Goal: Feedback & Contribution: Submit feedback/report problem

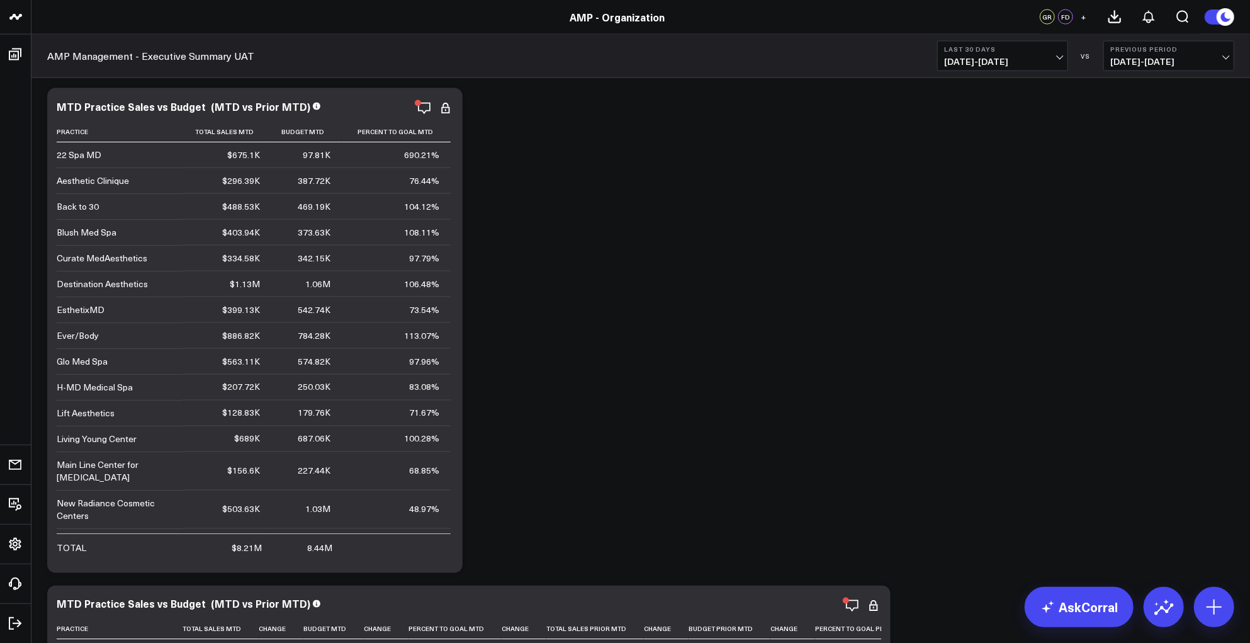
scroll to position [1354, 0]
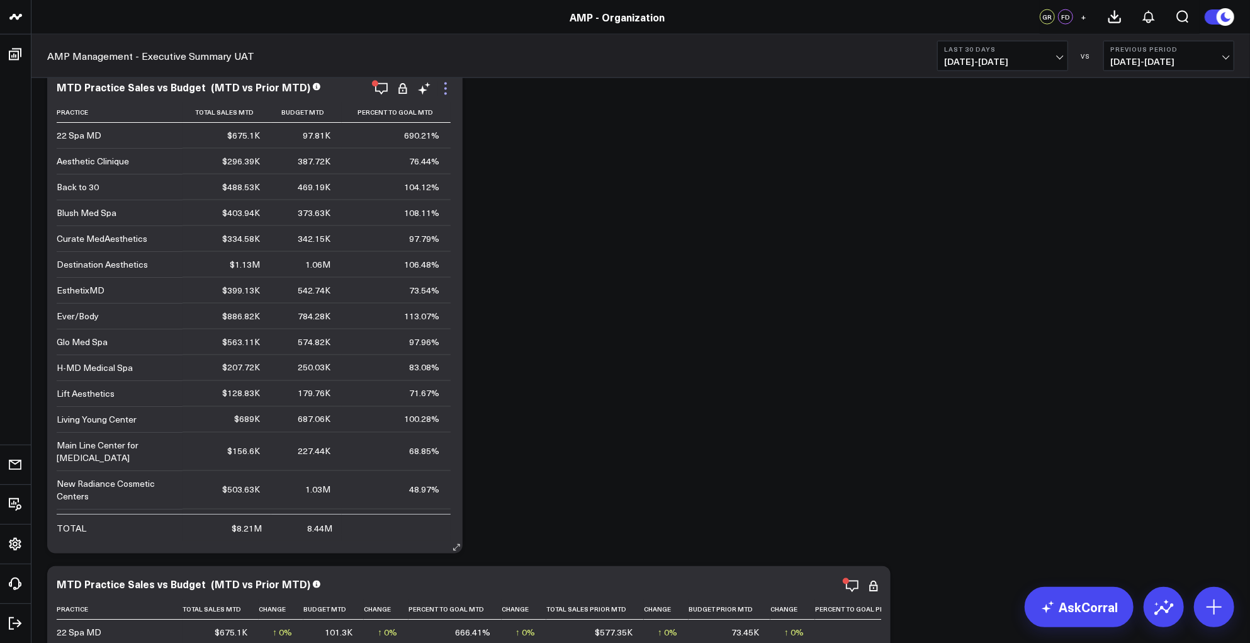
click at [444, 91] on icon at bounding box center [445, 88] width 15 height 15
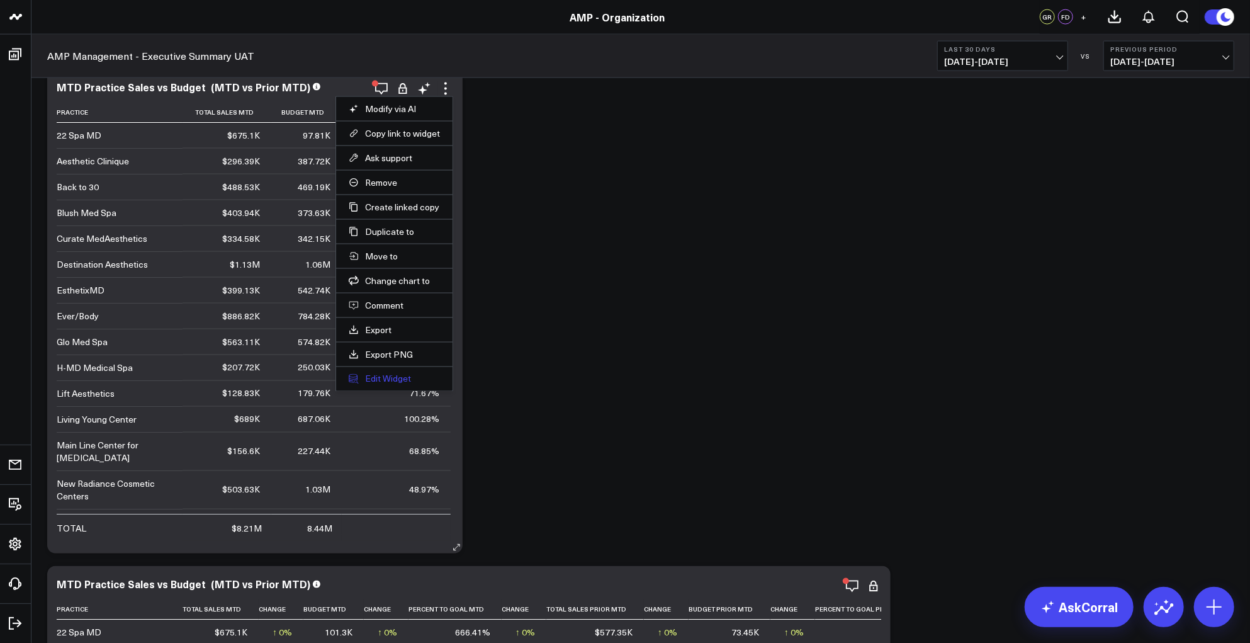
click at [407, 376] on button "Edit Widget" at bounding box center [394, 378] width 91 height 11
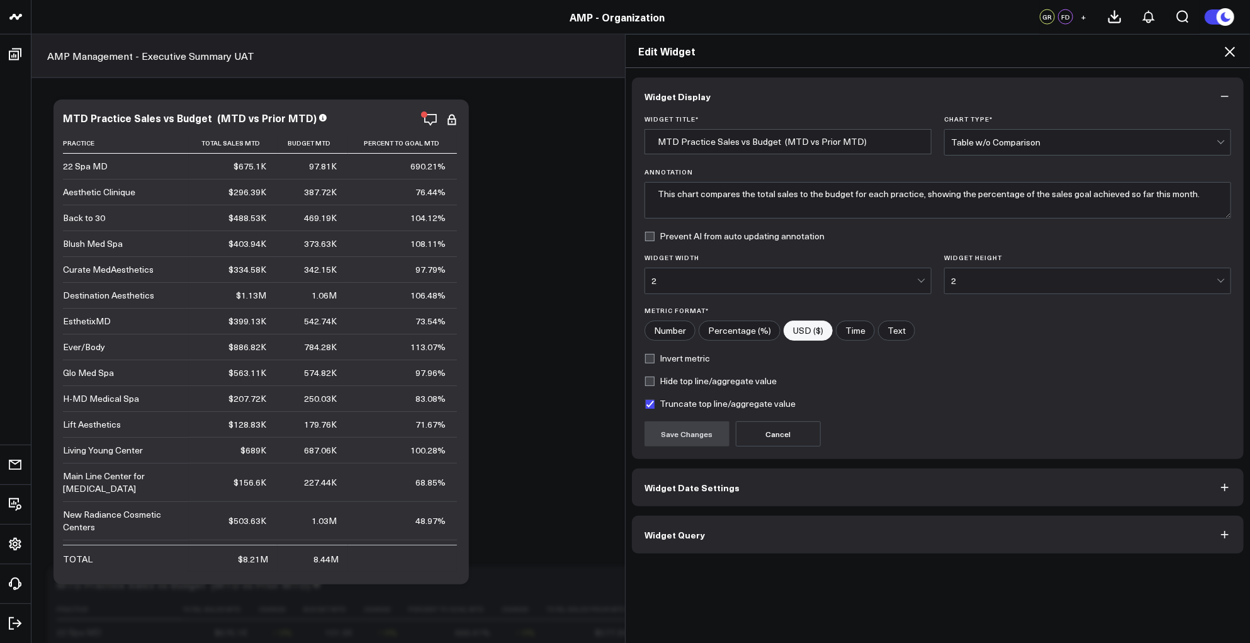
click at [784, 541] on button "Widget Query" at bounding box center [938, 535] width 612 height 38
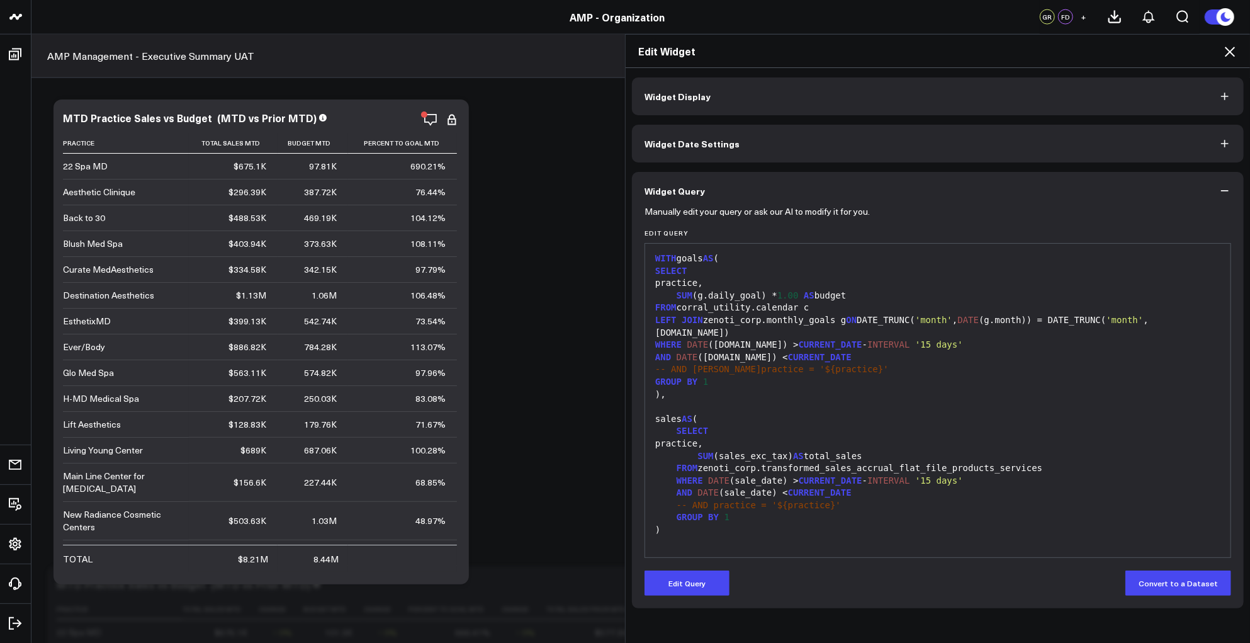
click at [817, 268] on div "SELECT" at bounding box center [937, 271] width 573 height 13
click at [686, 599] on div "Manually edit your query or ask our AI to modify it for you. Edit Query 99 1 2 …" at bounding box center [938, 409] width 612 height 398
click at [684, 574] on button "Edit Query" at bounding box center [687, 582] width 85 height 25
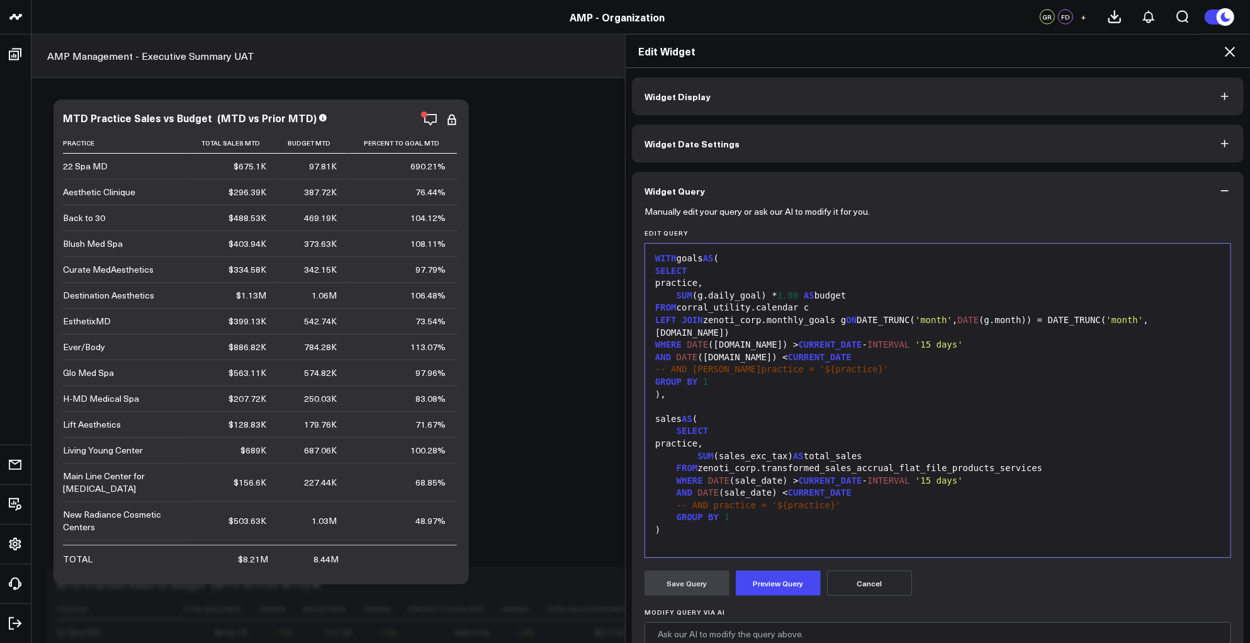
click at [850, 264] on div "WITH goals AS (" at bounding box center [937, 258] width 573 height 13
click at [829, 131] on button "Widget Date Settings" at bounding box center [938, 144] width 612 height 38
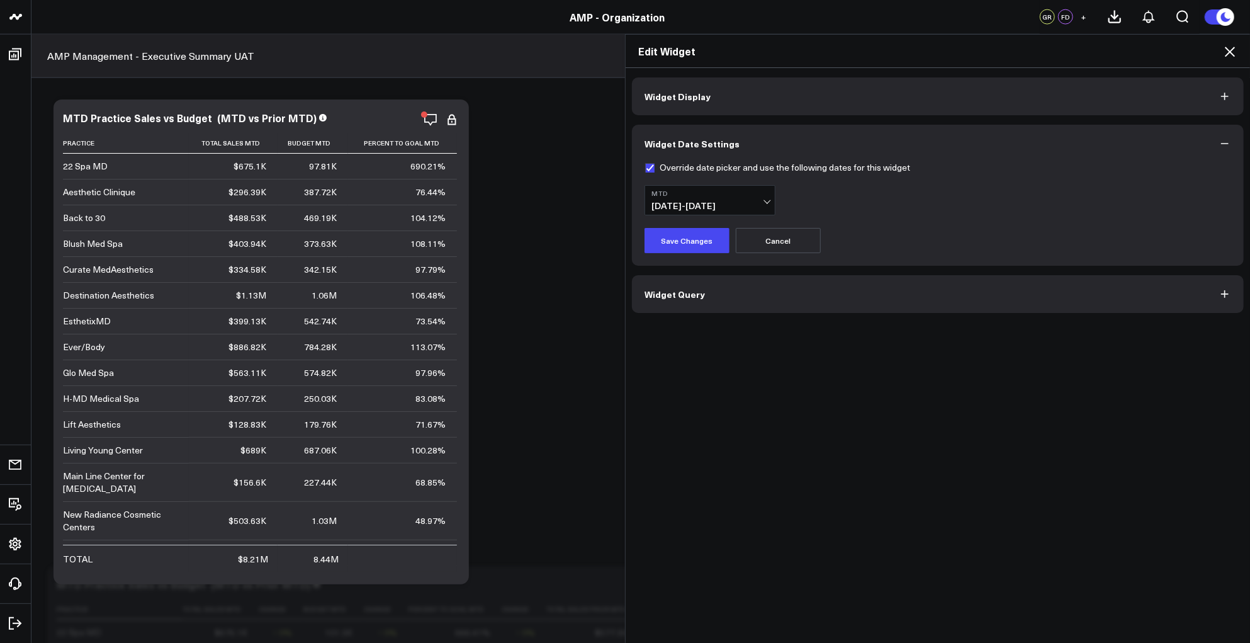
click at [781, 293] on button "Widget Query" at bounding box center [938, 294] width 612 height 38
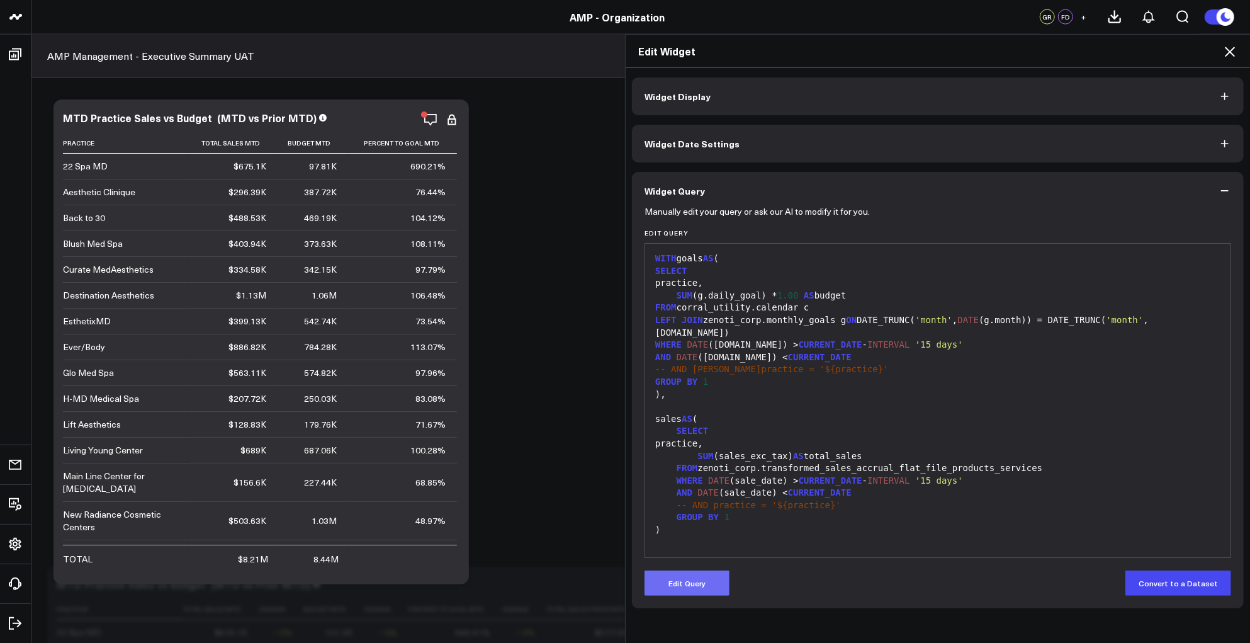
click at [677, 580] on button "Edit Query" at bounding box center [687, 582] width 85 height 25
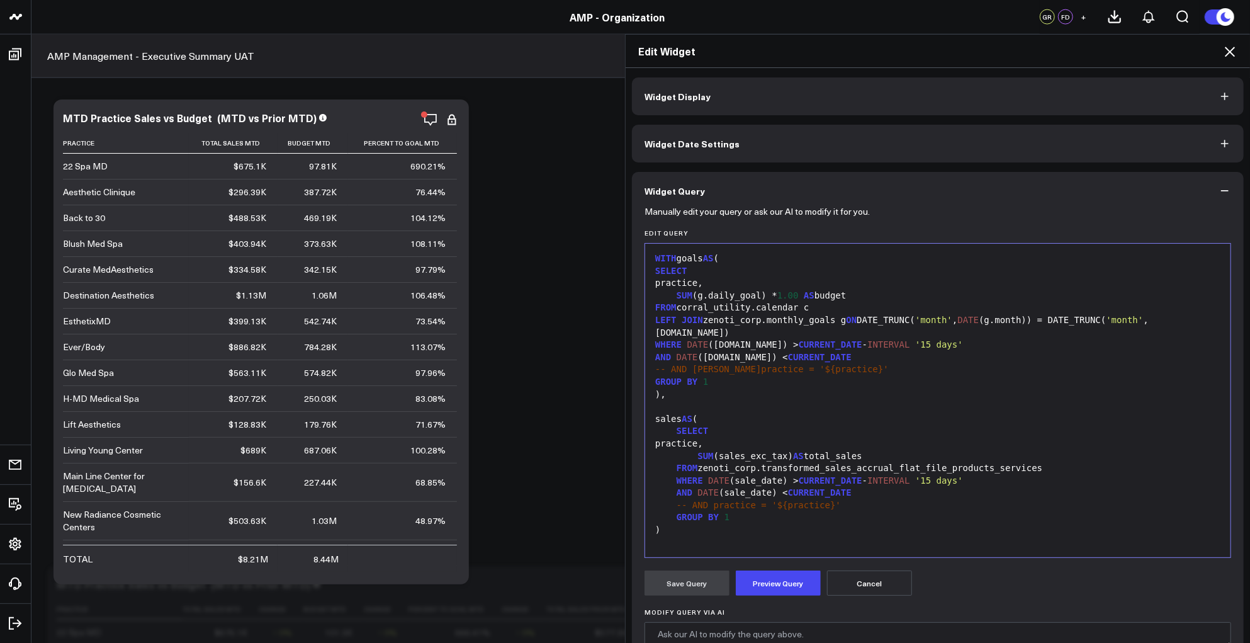
click at [849, 376] on div "GROUP BY 1" at bounding box center [937, 382] width 573 height 13
click at [884, 388] on div ")," at bounding box center [937, 394] width 573 height 13
click at [833, 363] on div "-- AND [PERSON_NAME]practice = '${practice}'" at bounding box center [937, 369] width 573 height 13
click at [803, 388] on div ")," at bounding box center [937, 394] width 573 height 13
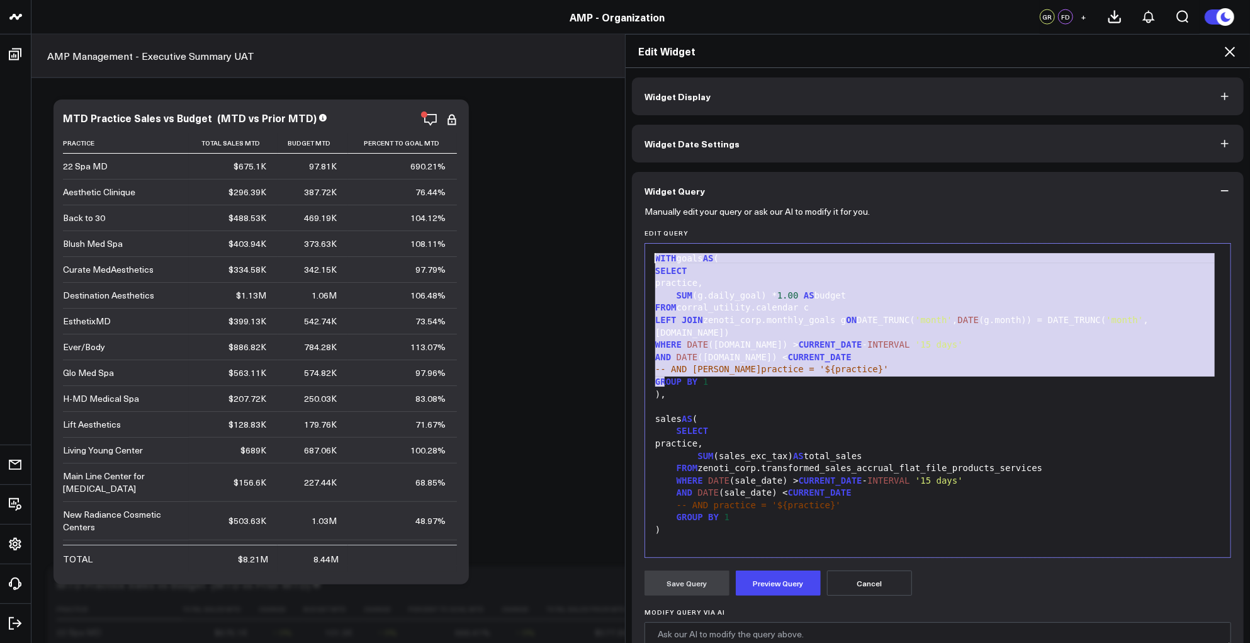
drag, startPoint x: 684, startPoint y: 382, endPoint x: 567, endPoint y: 251, distance: 175.6
click at [567, 251] on div "Edit Widget Widget Display Widget Date Settings Widget Query Manually edit your…" at bounding box center [625, 338] width 1250 height 609
copy div "WITH goals AS ( SELECT practice, SUM (g.daily_goal) * 1.00 AS budget FROM corra…"
click at [749, 151] on button "Widget Date Settings" at bounding box center [938, 144] width 612 height 38
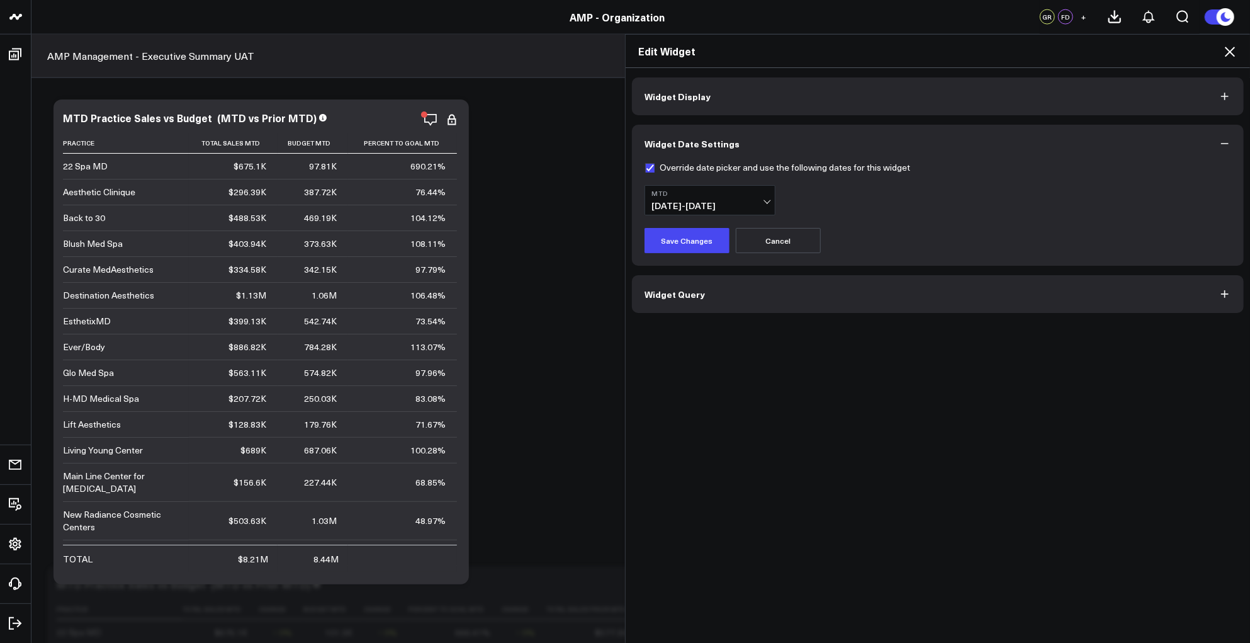
click at [789, 85] on button "Widget Display" at bounding box center [938, 96] width 612 height 38
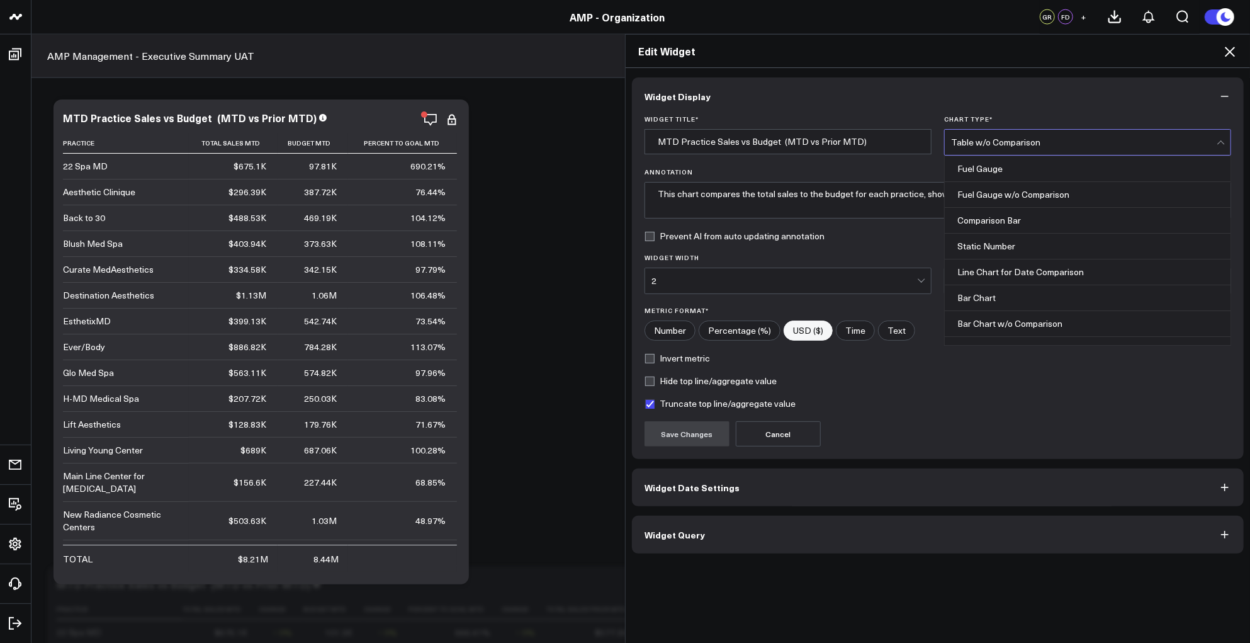
click at [987, 138] on div "Table w/o Comparison" at bounding box center [1084, 142] width 266 height 10
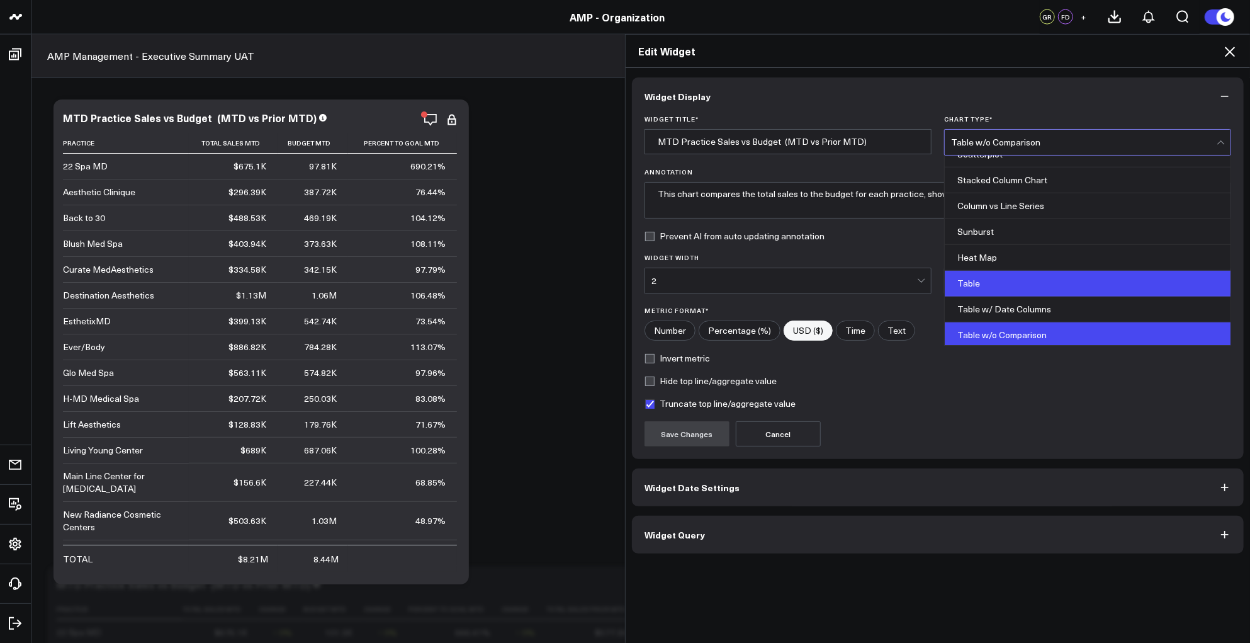
click at [977, 285] on div "Table" at bounding box center [1088, 284] width 286 height 26
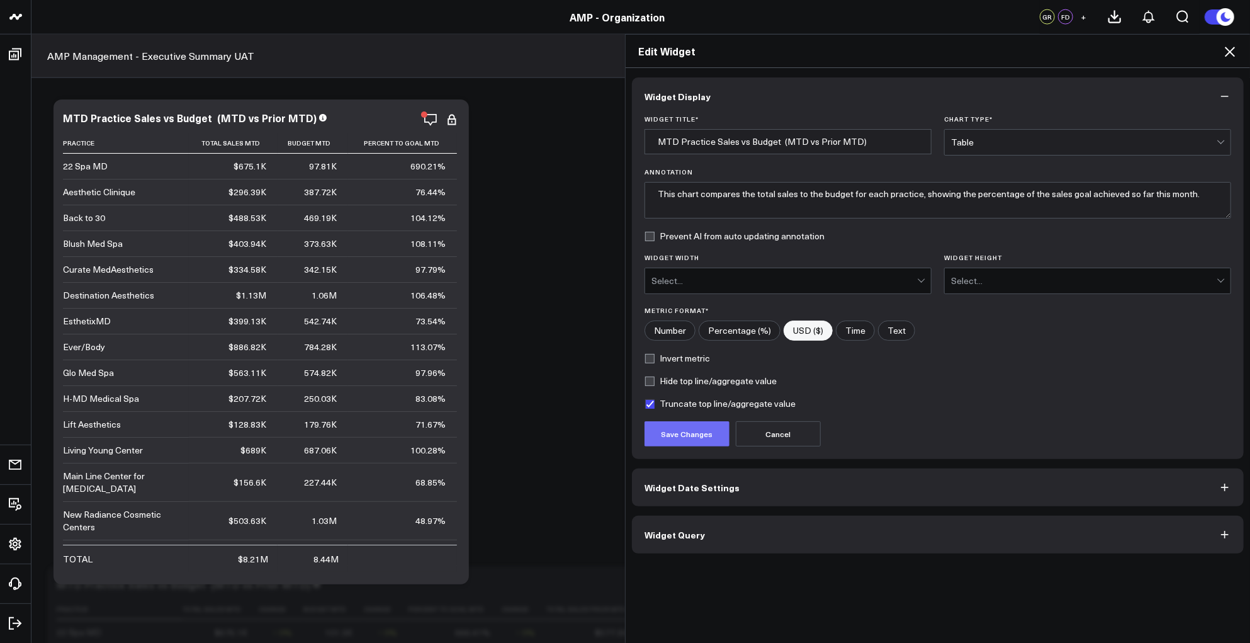
click at [672, 432] on button "Save Changes" at bounding box center [687, 433] width 85 height 25
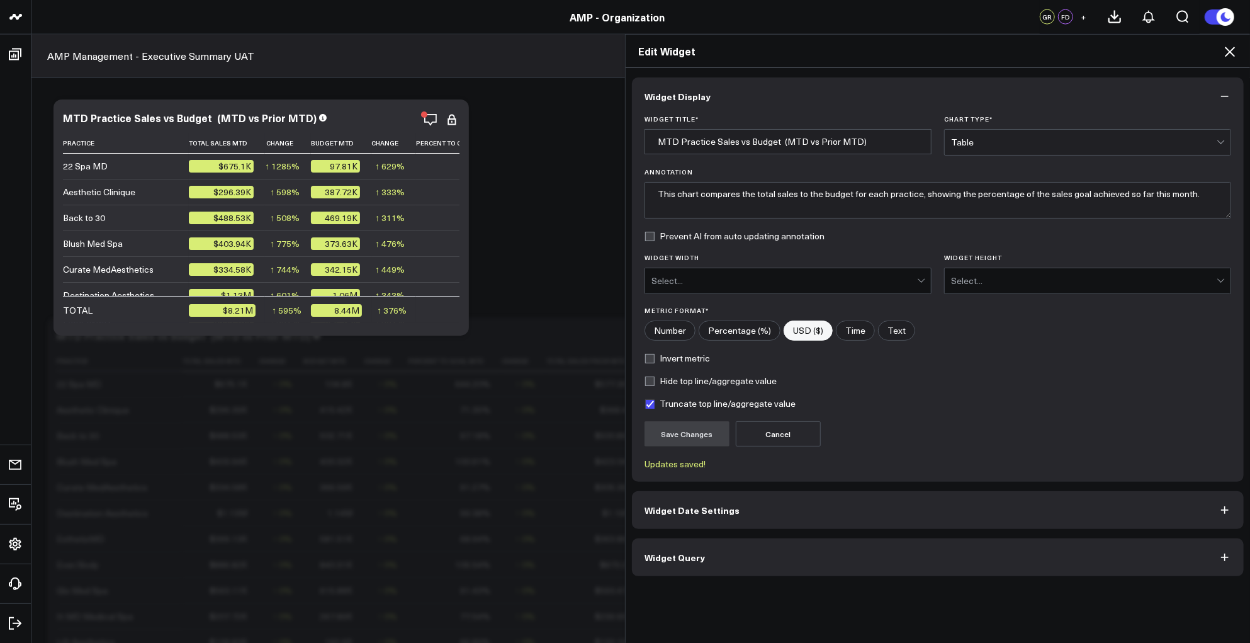
click at [795, 279] on div "Select..." at bounding box center [784, 281] width 266 height 10
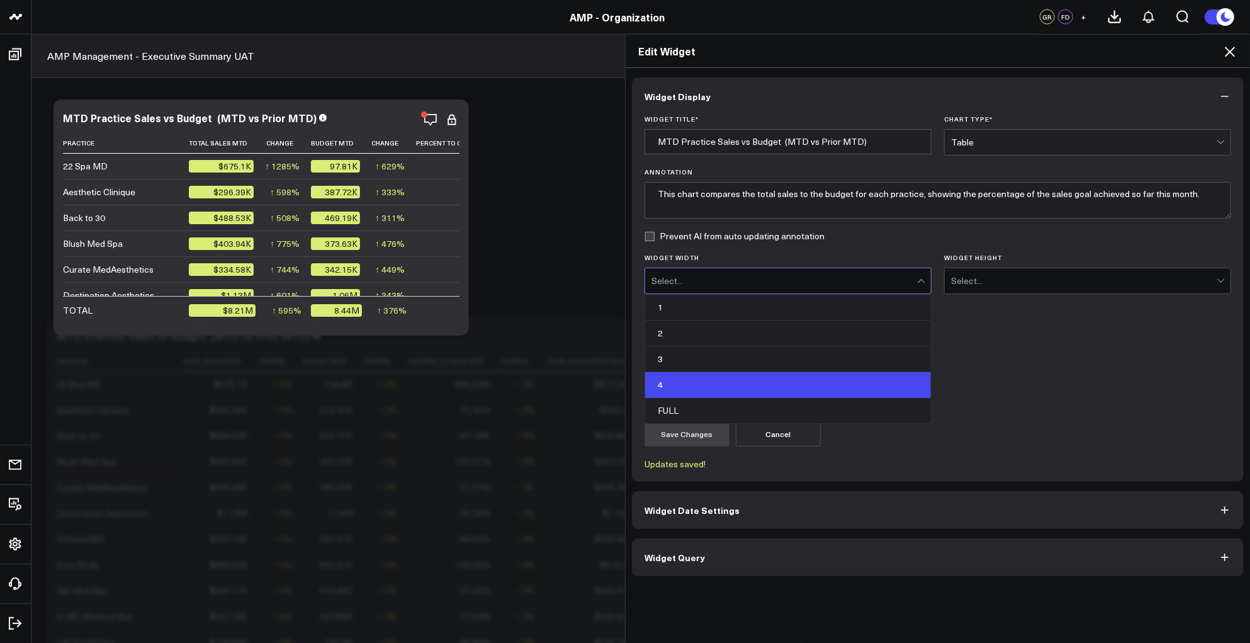
click at [677, 382] on div "4" at bounding box center [788, 385] width 286 height 26
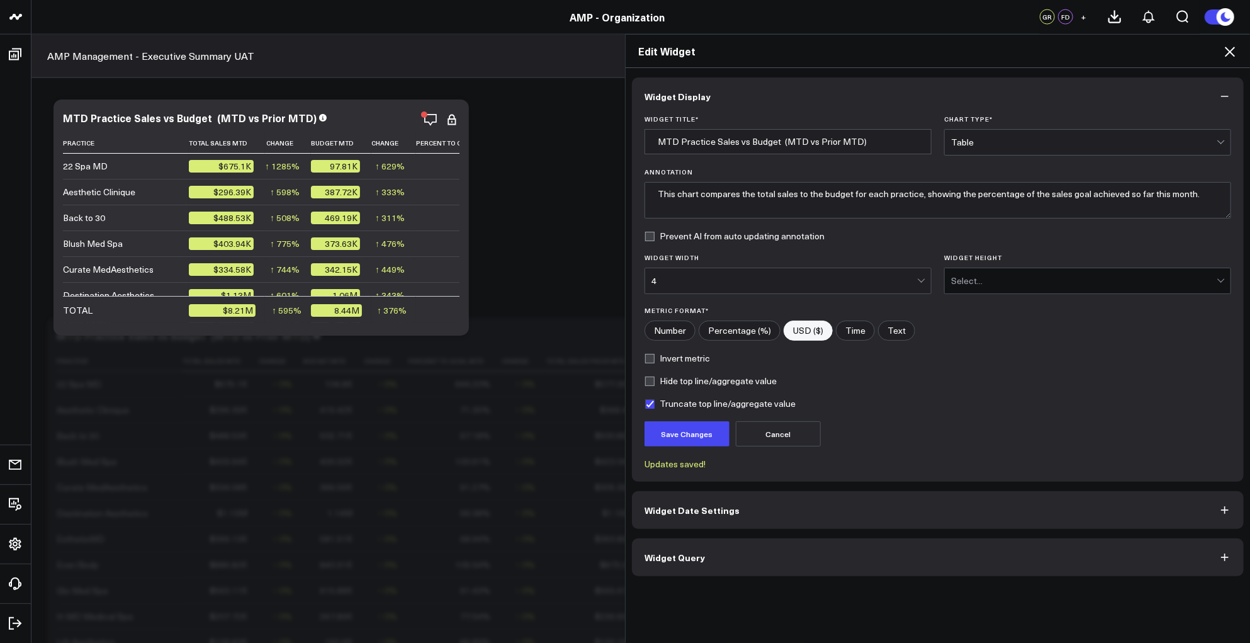
click at [970, 284] on div "Select..." at bounding box center [1084, 281] width 266 height 10
click at [954, 332] on div "2" at bounding box center [1088, 332] width 286 height 25
click at [685, 431] on button "Save Changes" at bounding box center [687, 433] width 85 height 25
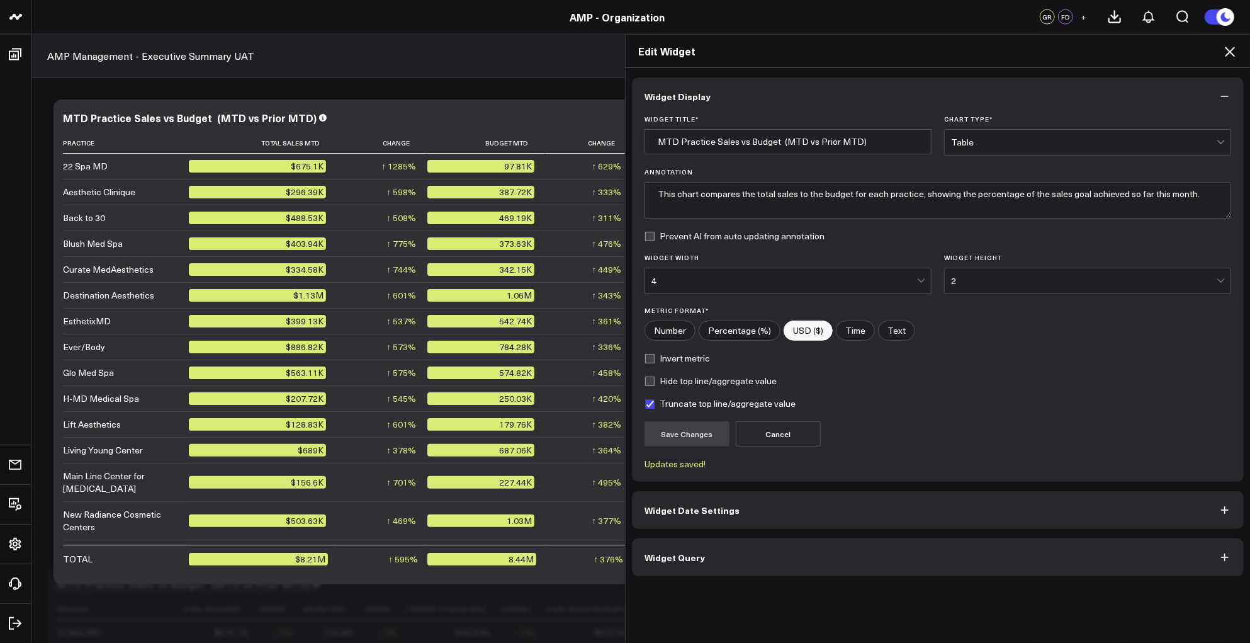
click at [688, 507] on span "Widget Date Settings" at bounding box center [692, 510] width 95 height 10
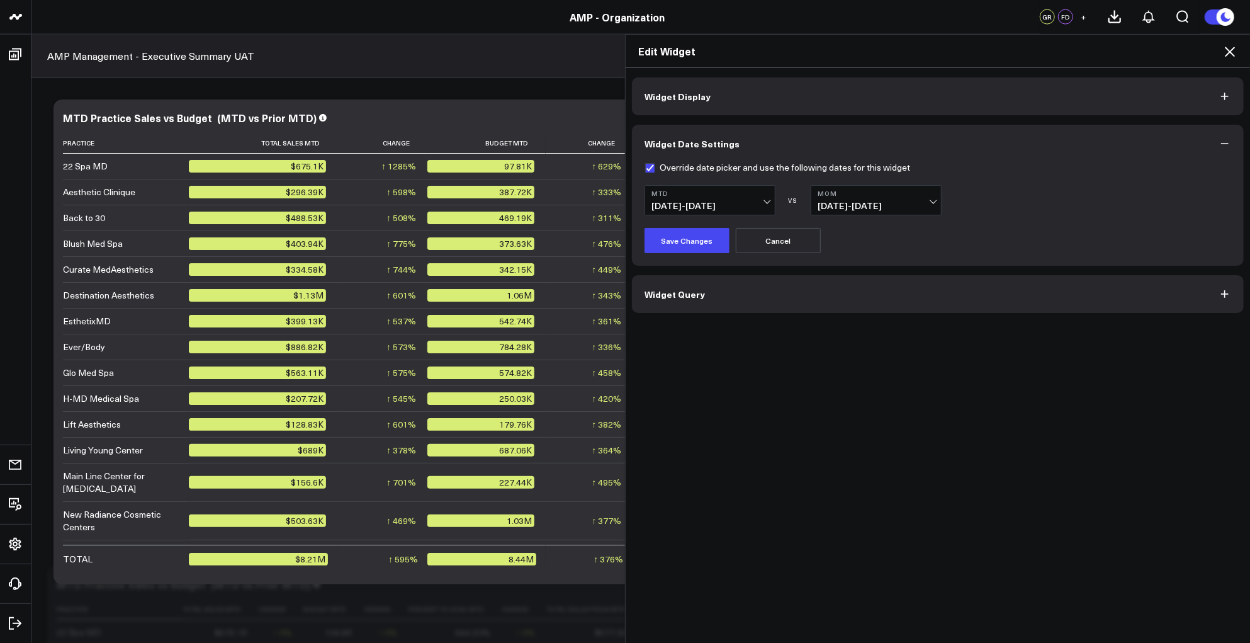
click at [923, 208] on span "[DATE] - [DATE]" at bounding box center [876, 206] width 117 height 10
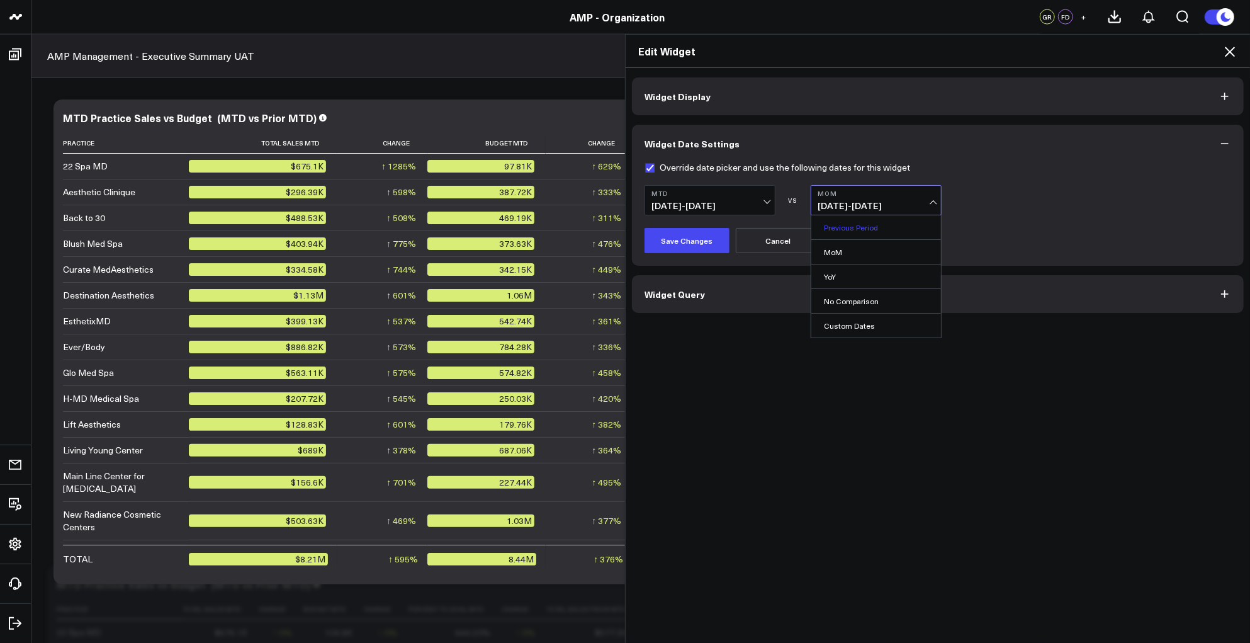
click at [850, 227] on link "Previous Period" at bounding box center [876, 227] width 130 height 24
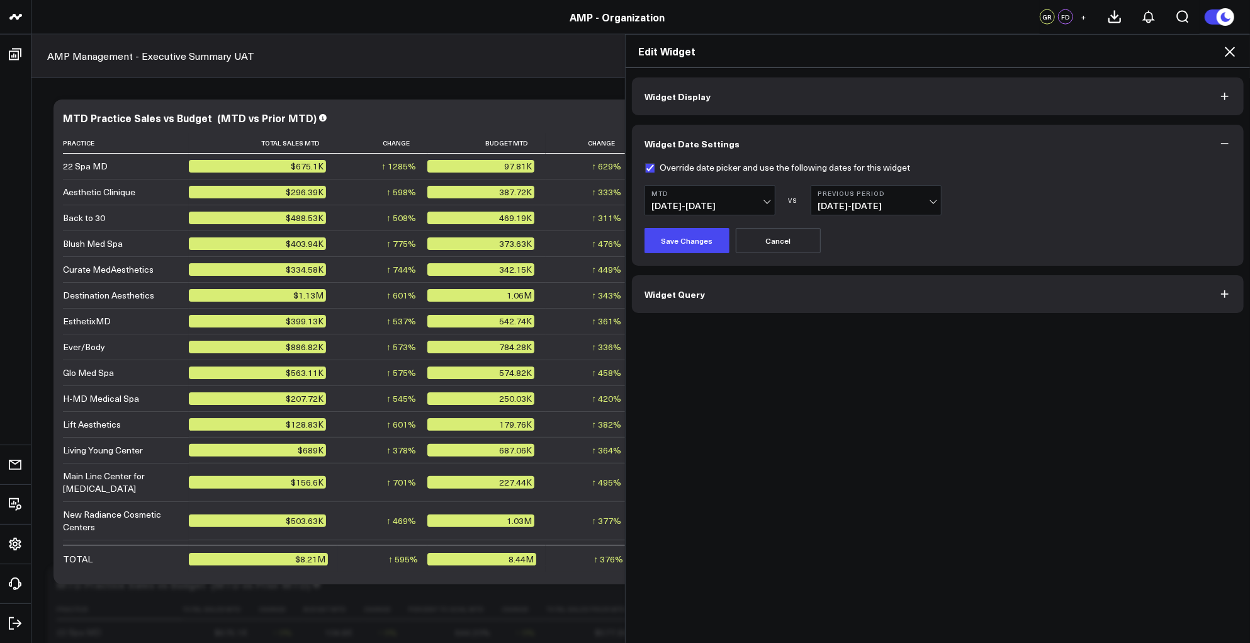
click at [920, 201] on span "[DATE] - [DATE]" at bounding box center [876, 206] width 117 height 10
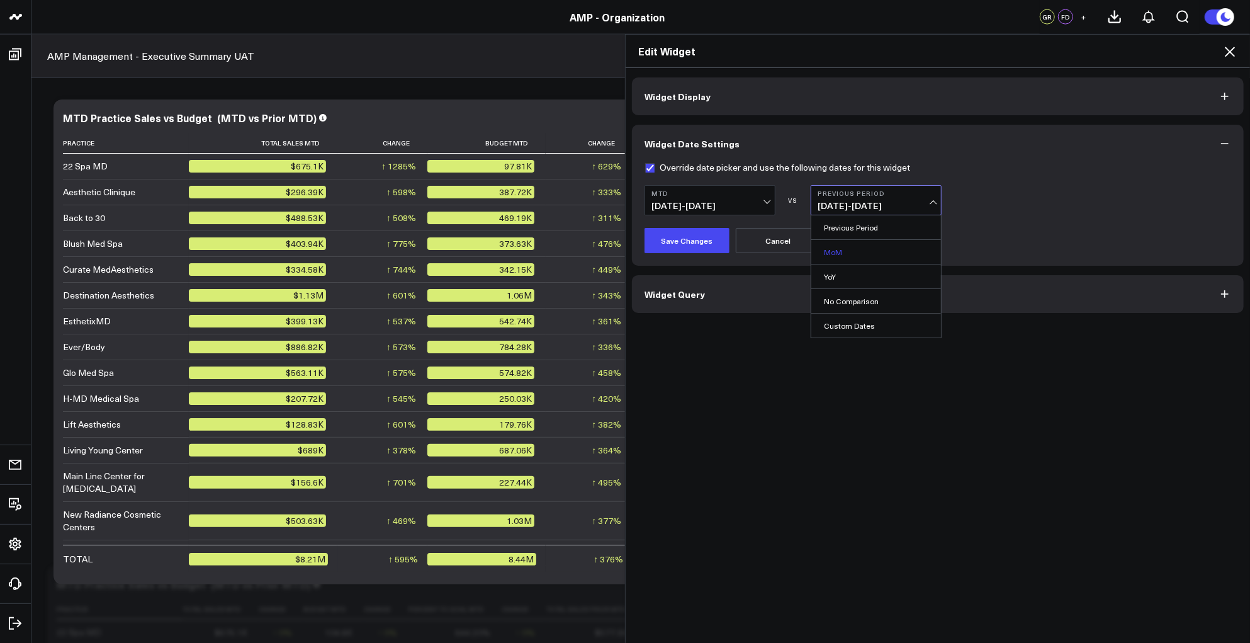
click at [830, 251] on link "MoM" at bounding box center [876, 252] width 130 height 24
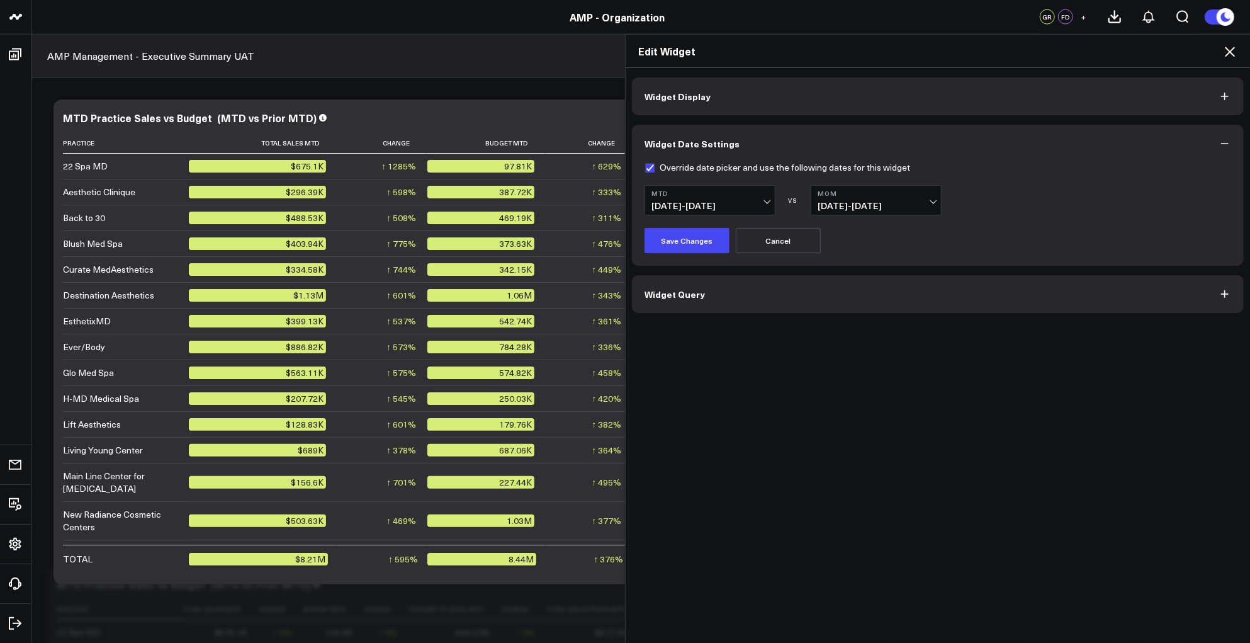
click at [857, 203] on span "[DATE] - [DATE]" at bounding box center [876, 206] width 117 height 10
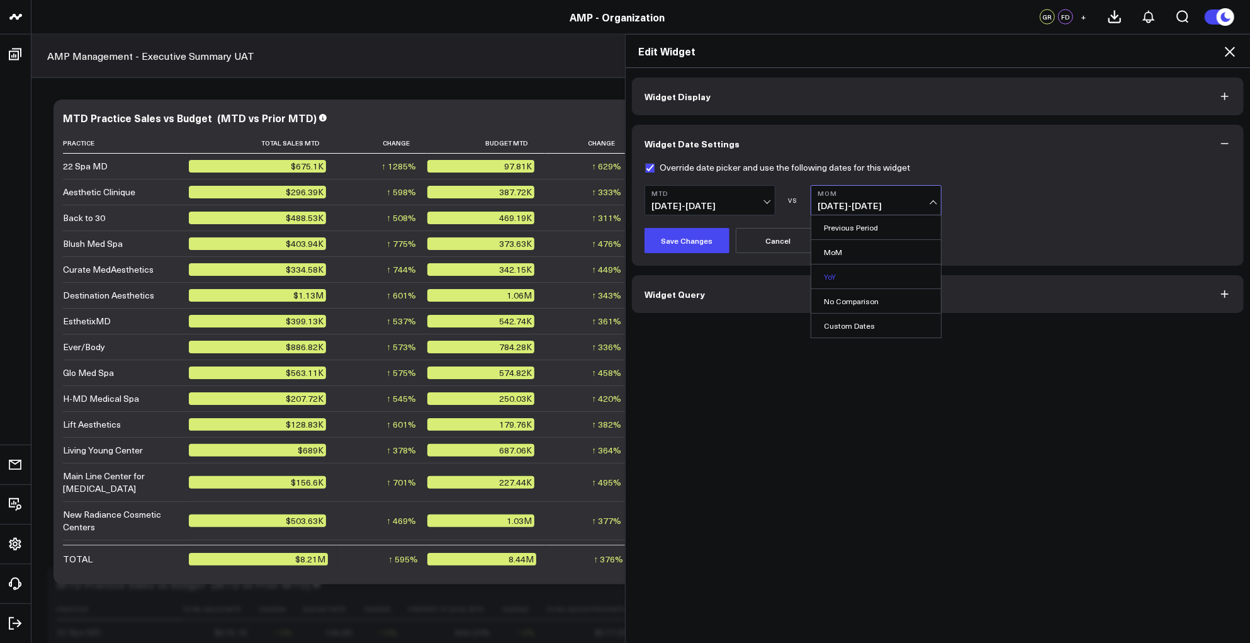
click at [842, 279] on link "YoY" at bounding box center [876, 276] width 130 height 24
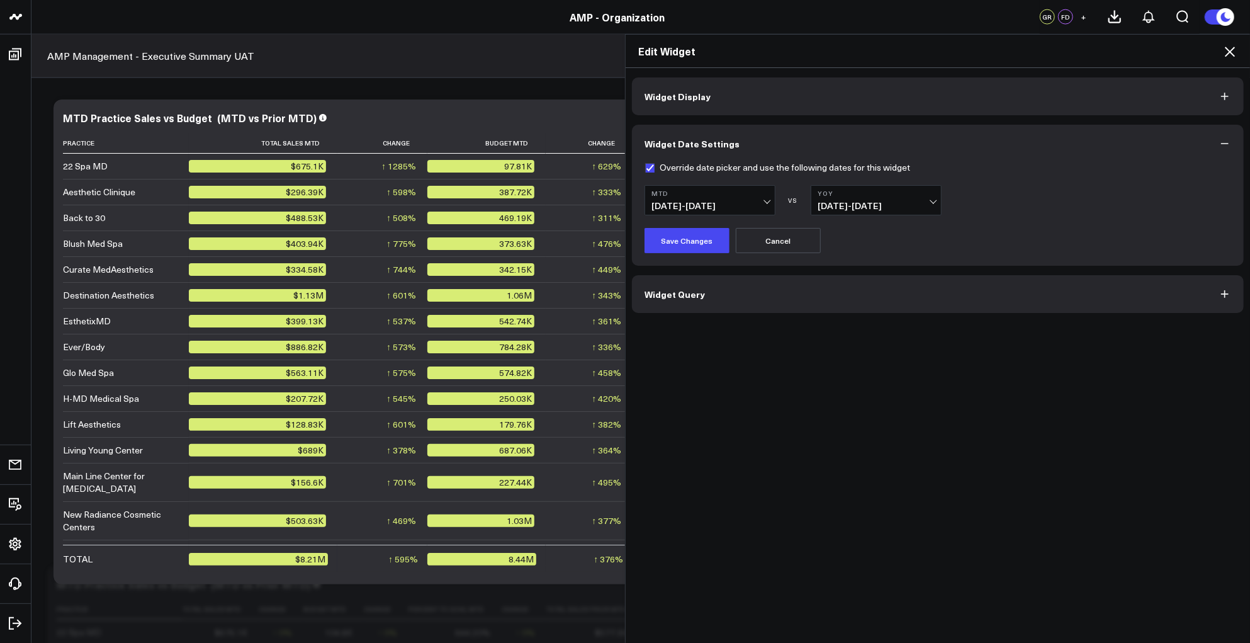
click at [856, 201] on span "[DATE] - [DATE]" at bounding box center [876, 206] width 117 height 10
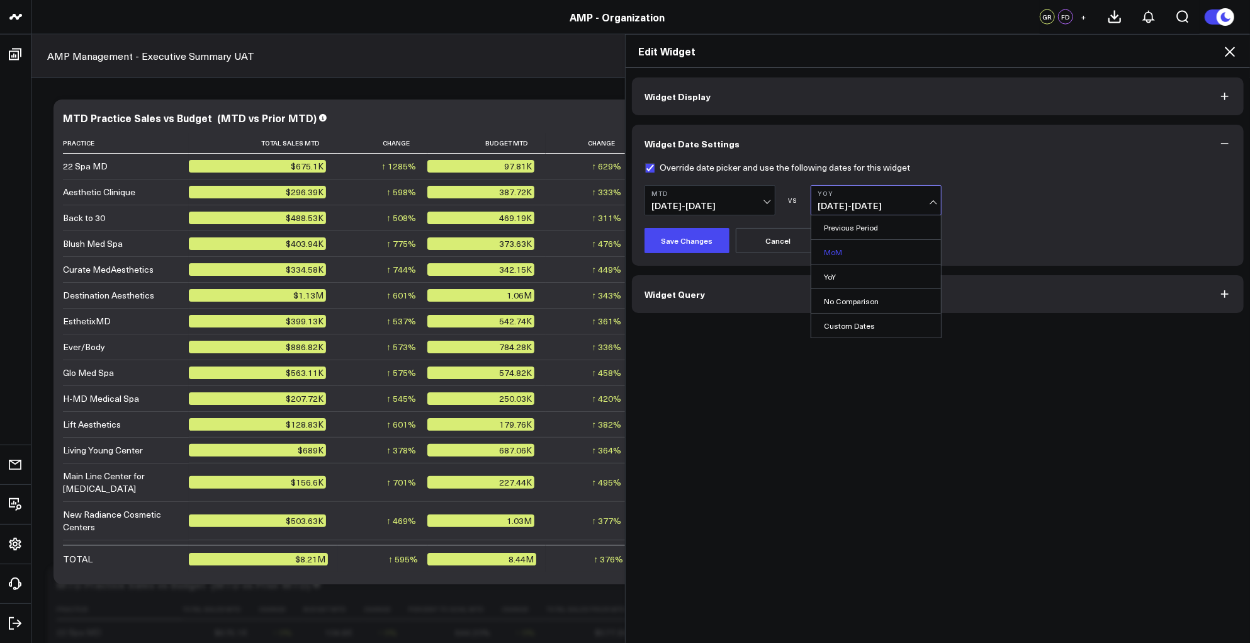
click at [849, 252] on link "MoM" at bounding box center [876, 252] width 130 height 24
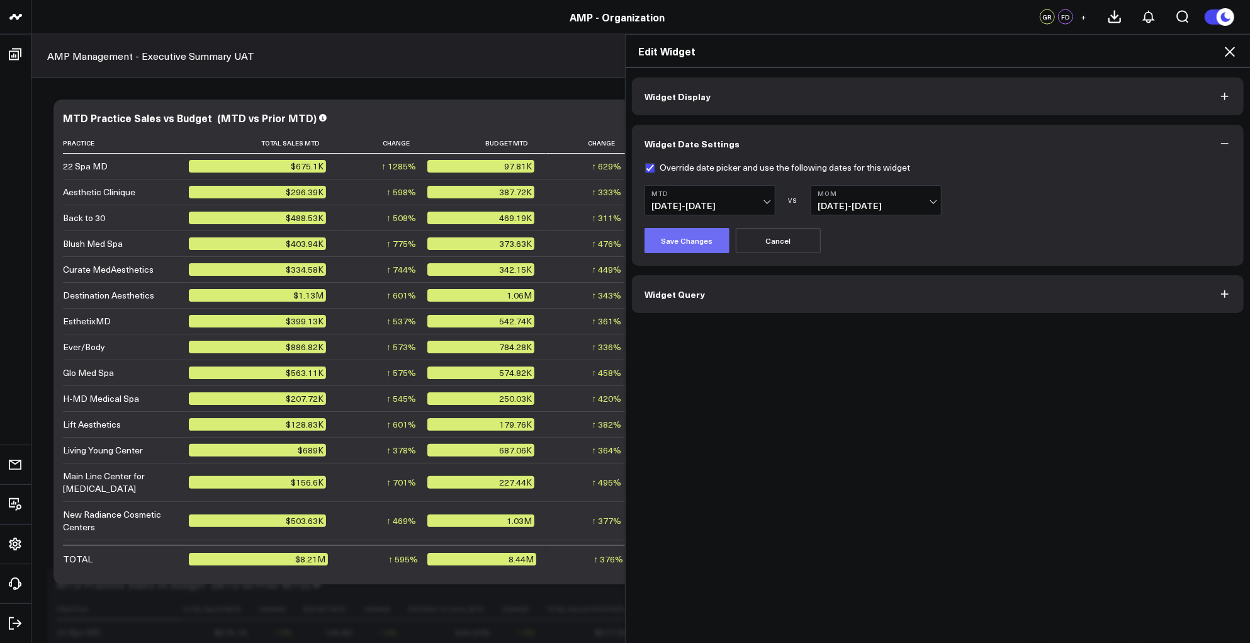
click at [681, 244] on button "Save Changes" at bounding box center [687, 240] width 85 height 25
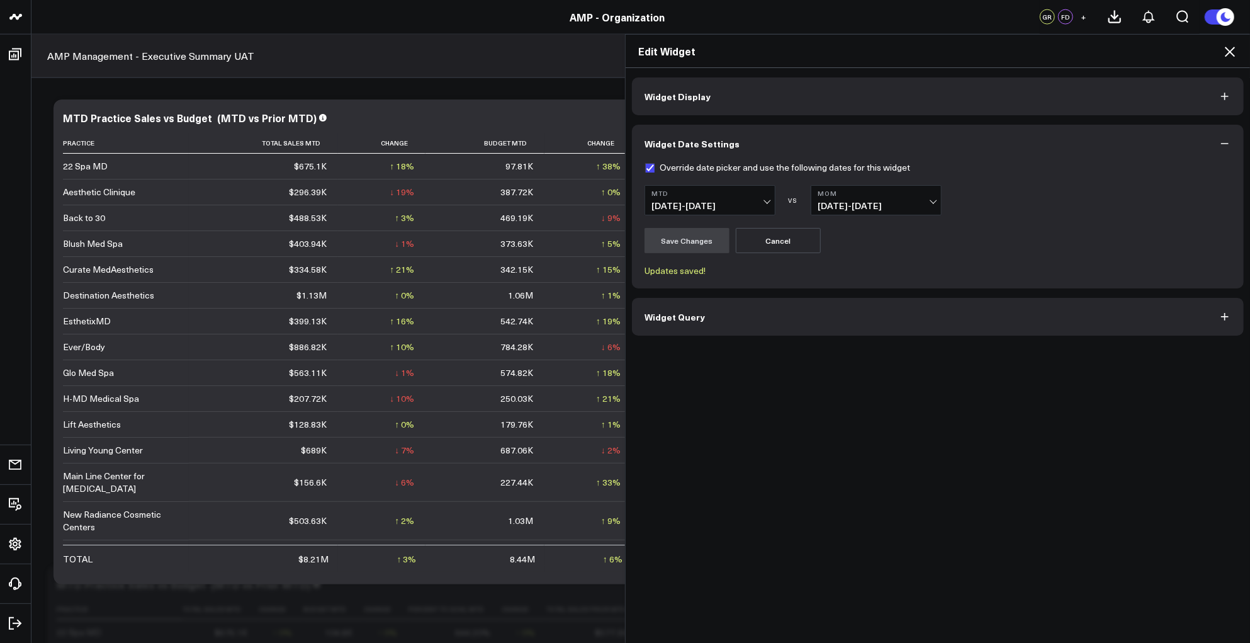
click at [689, 319] on span "Widget Query" at bounding box center [675, 317] width 60 height 10
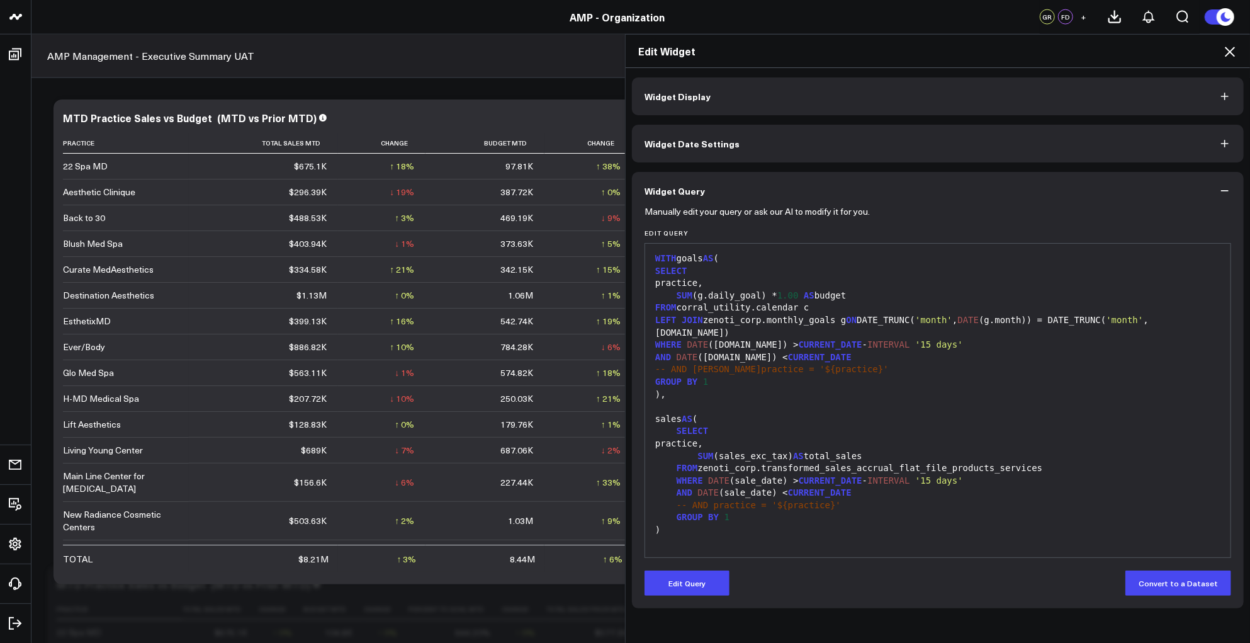
click at [708, 152] on button "Widget Date Settings" at bounding box center [938, 144] width 612 height 38
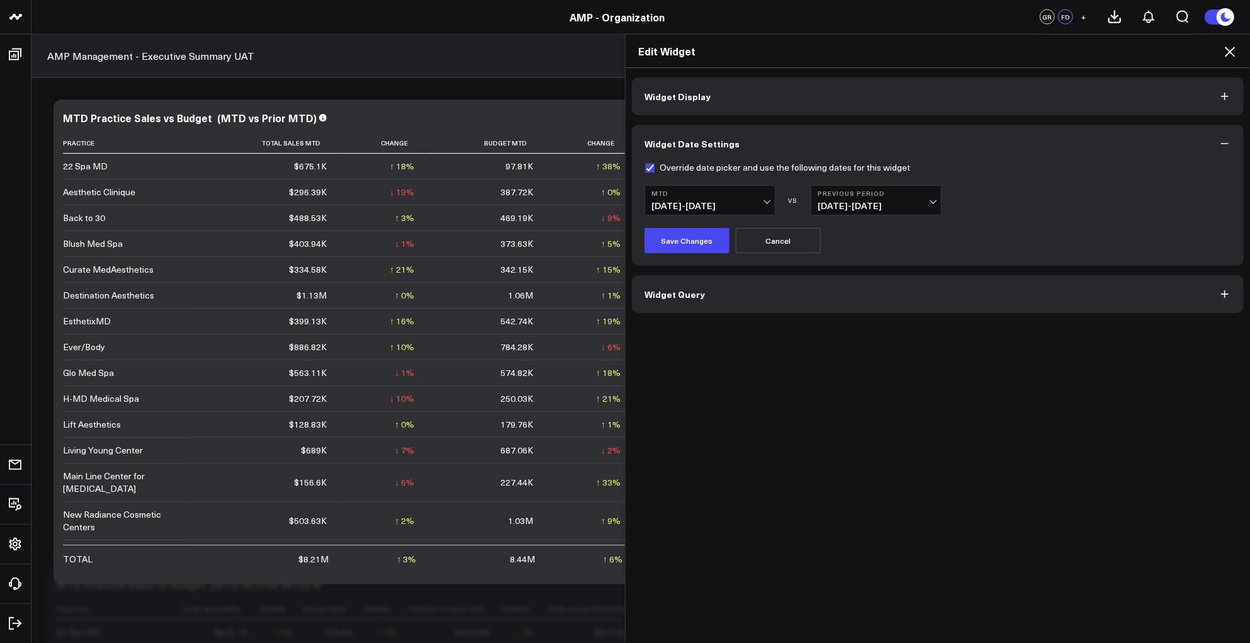
click at [706, 290] on button "Widget Query" at bounding box center [938, 294] width 612 height 38
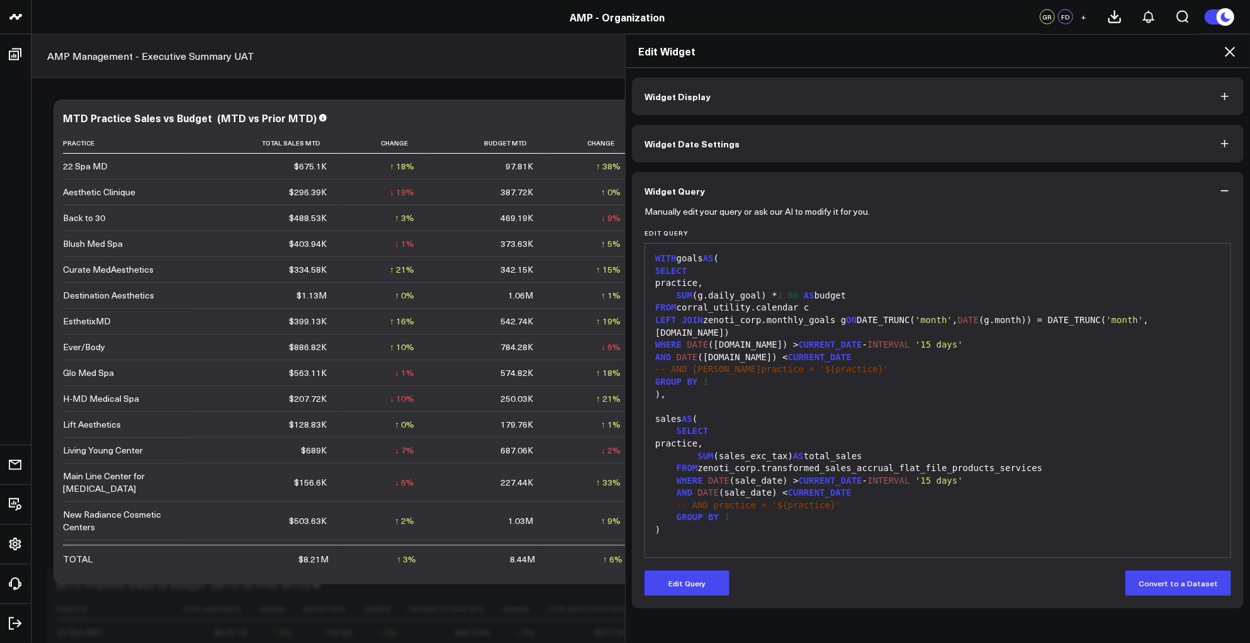
click at [728, 145] on button "Widget Date Settings" at bounding box center [938, 144] width 612 height 38
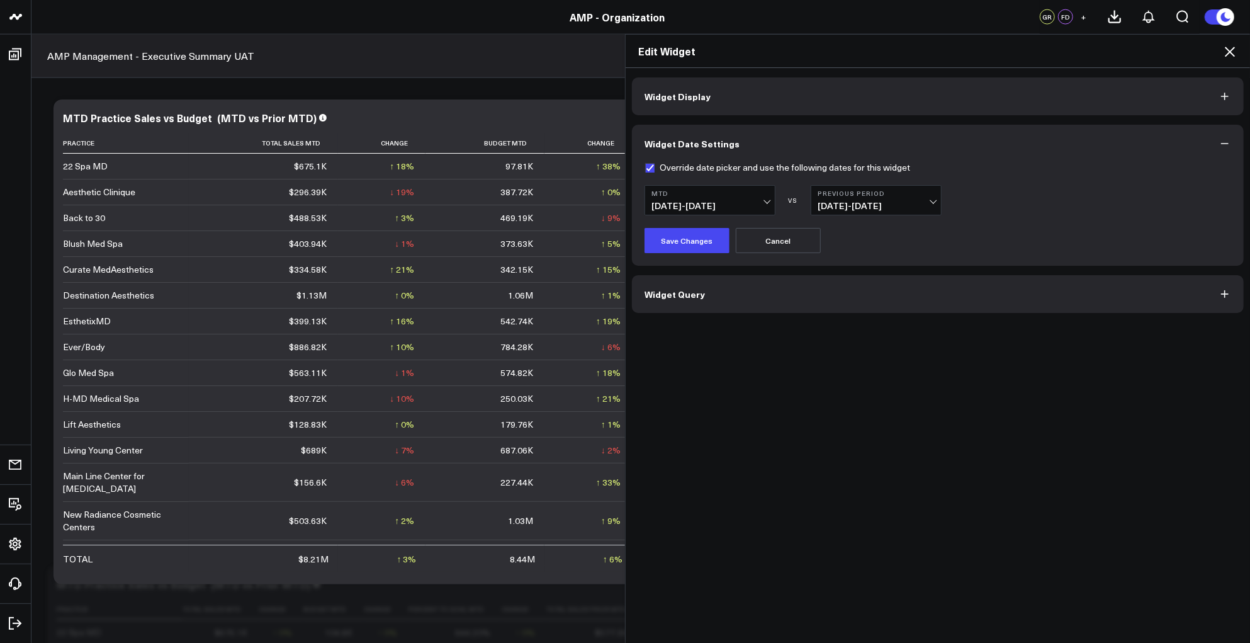
click at [1232, 46] on icon at bounding box center [1229, 51] width 15 height 15
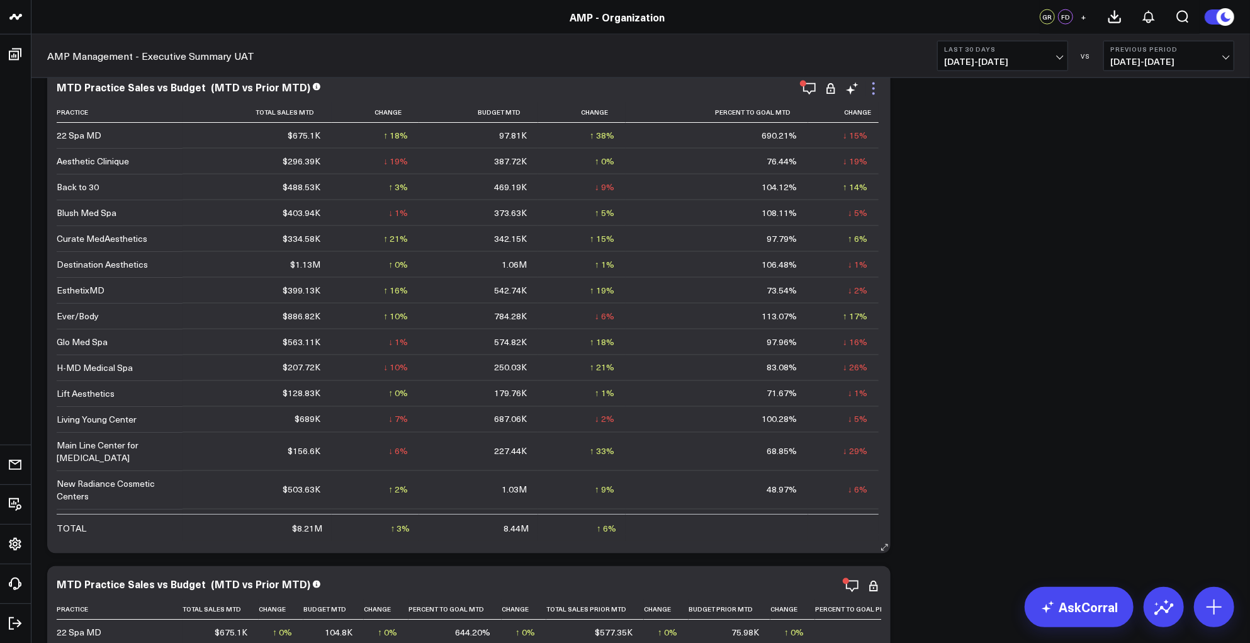
click at [875, 87] on icon at bounding box center [873, 88] width 15 height 15
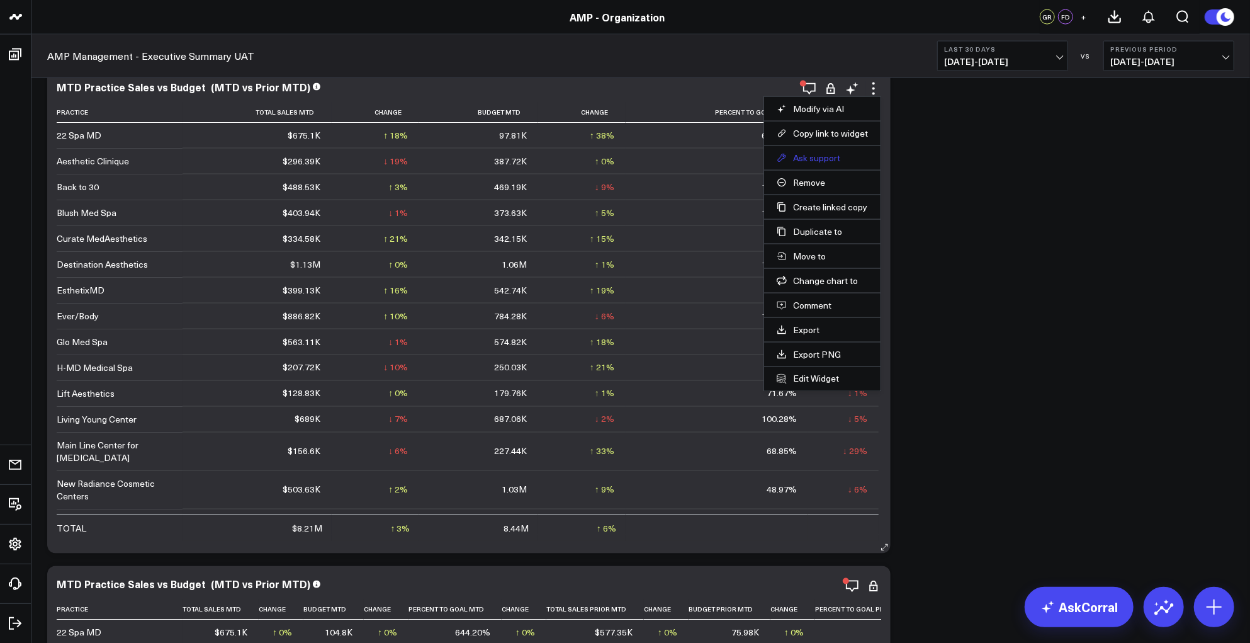
click at [809, 157] on button "Ask support" at bounding box center [822, 157] width 91 height 11
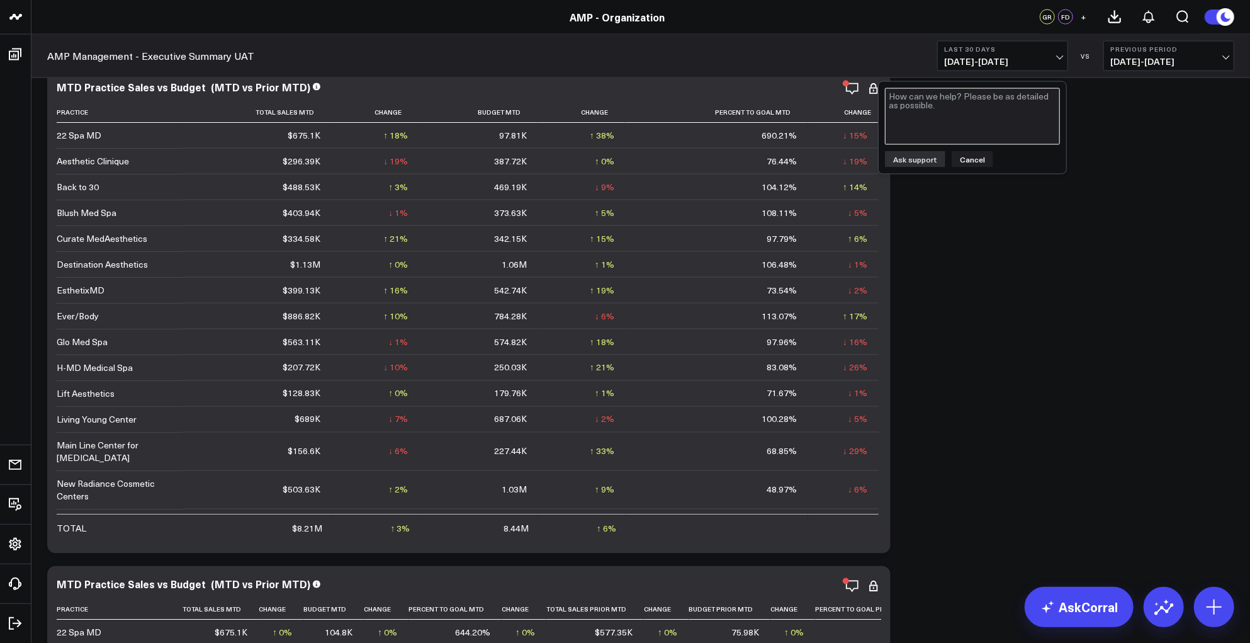
click at [950, 125] on textarea at bounding box center [972, 116] width 175 height 57
click at [969, 152] on button "Cancel" at bounding box center [973, 159] width 42 height 16
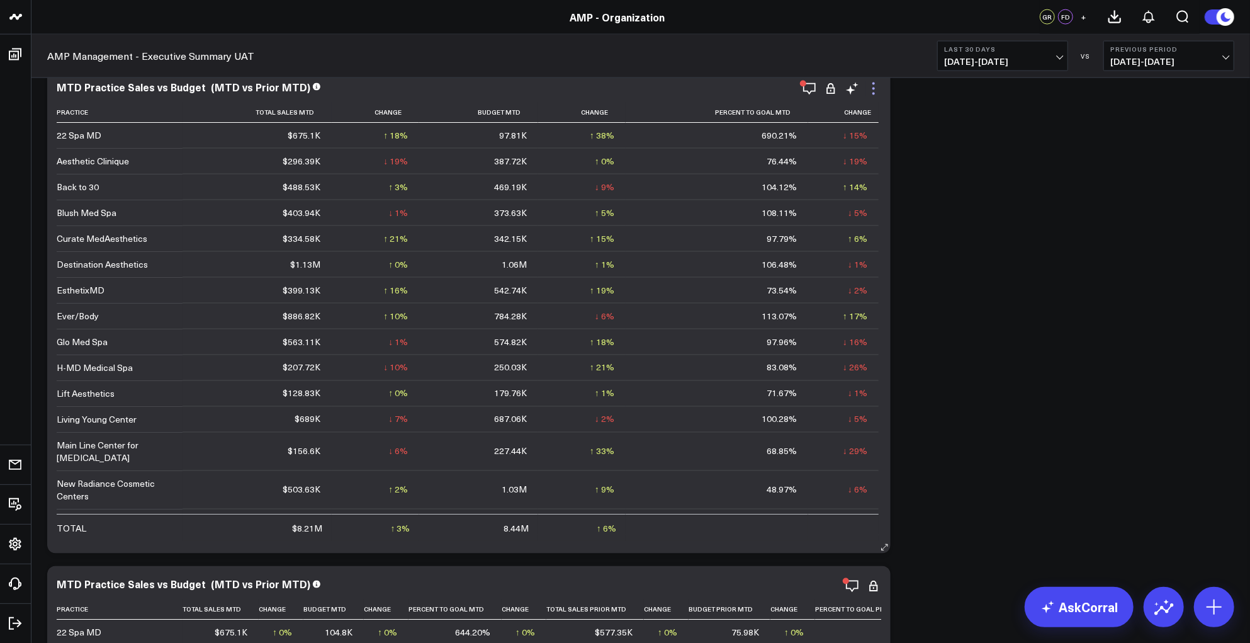
click at [872, 87] on icon at bounding box center [873, 88] width 15 height 15
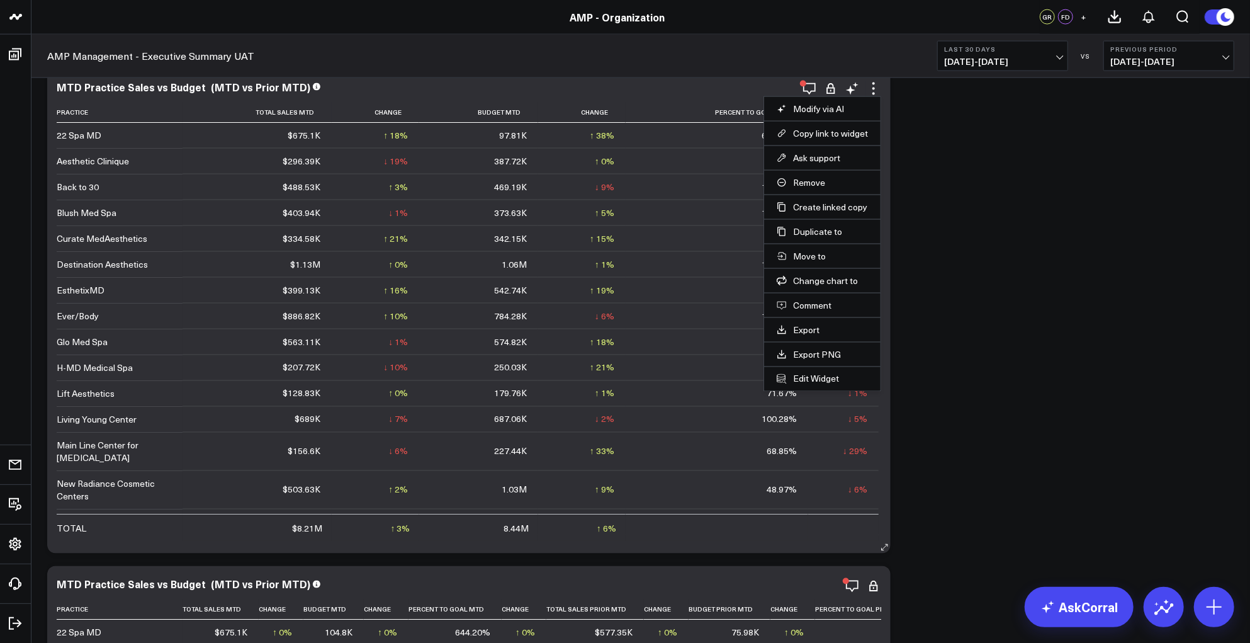
click at [823, 370] on li "Edit Widget" at bounding box center [822, 378] width 116 height 25
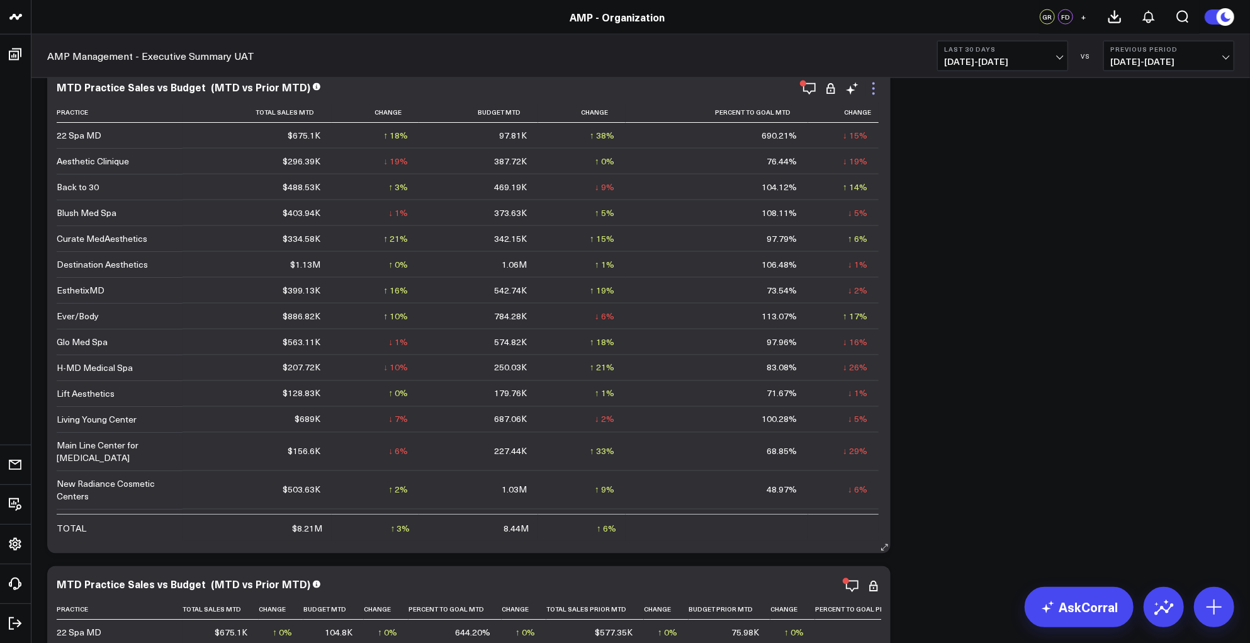
click at [872, 90] on icon at bounding box center [873, 88] width 15 height 15
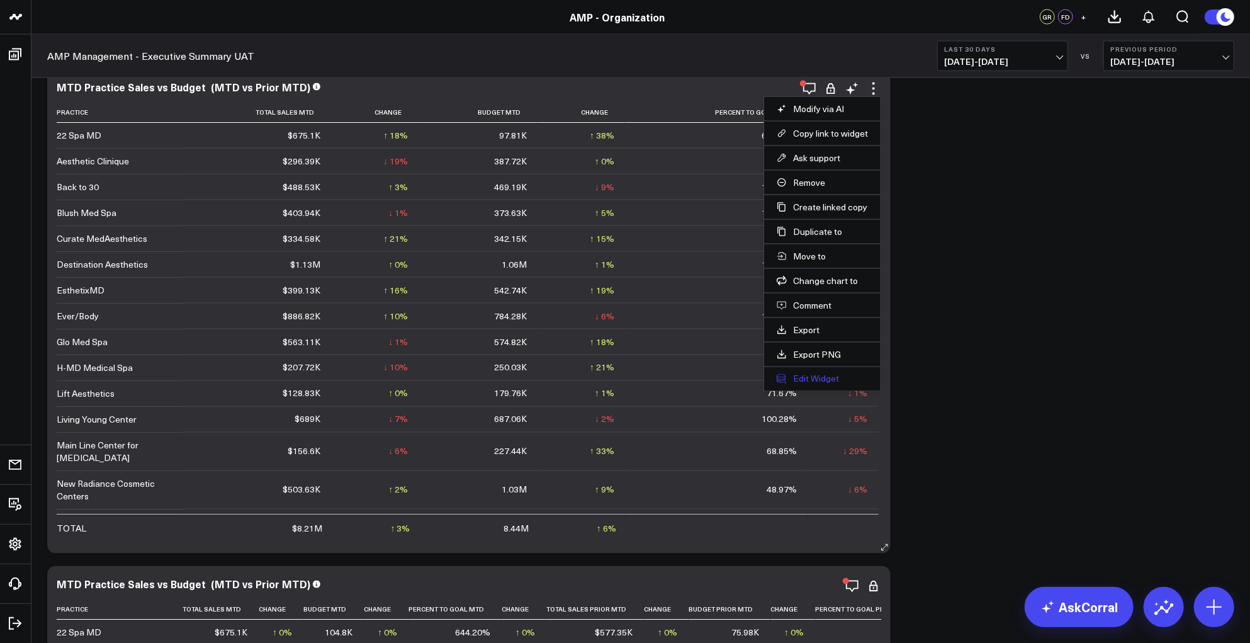
click at [818, 376] on button "Edit Widget" at bounding box center [822, 378] width 91 height 11
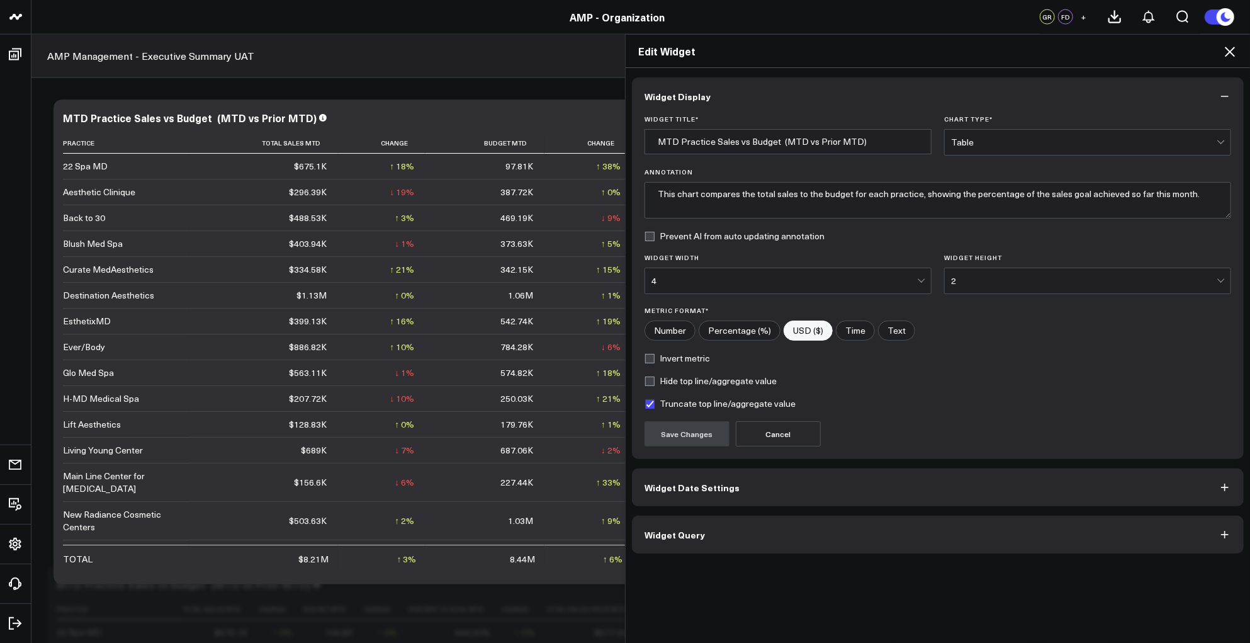
click at [787, 486] on button "Widget Date Settings" at bounding box center [938, 487] width 612 height 38
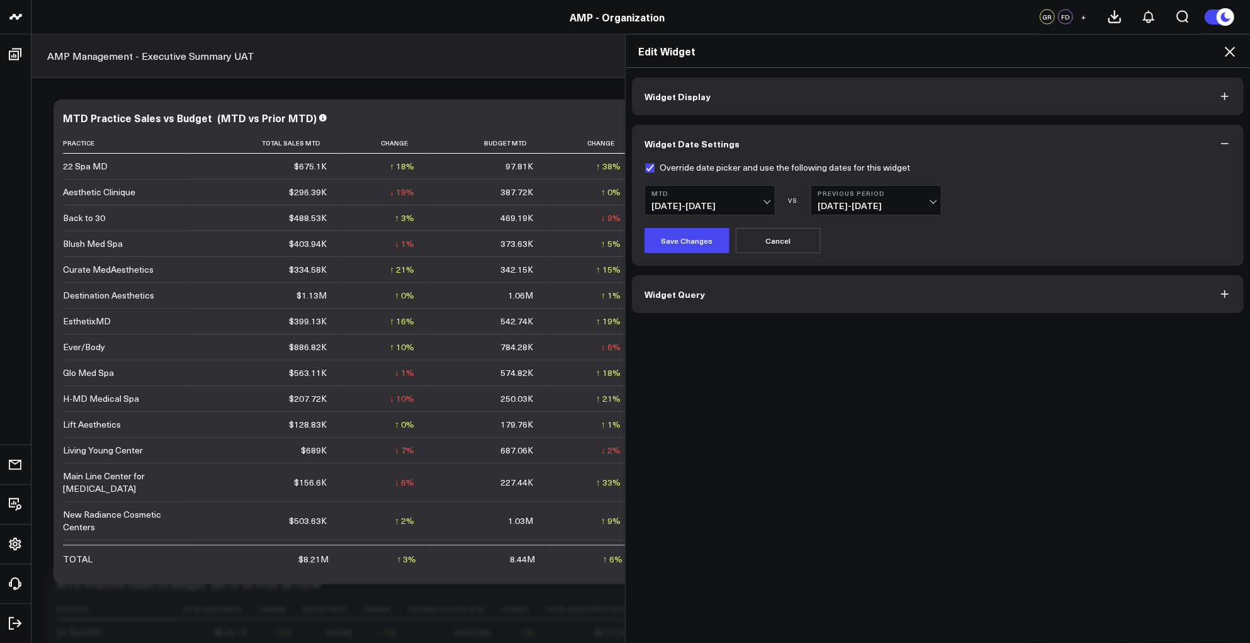
click at [1230, 46] on icon at bounding box center [1229, 51] width 15 height 15
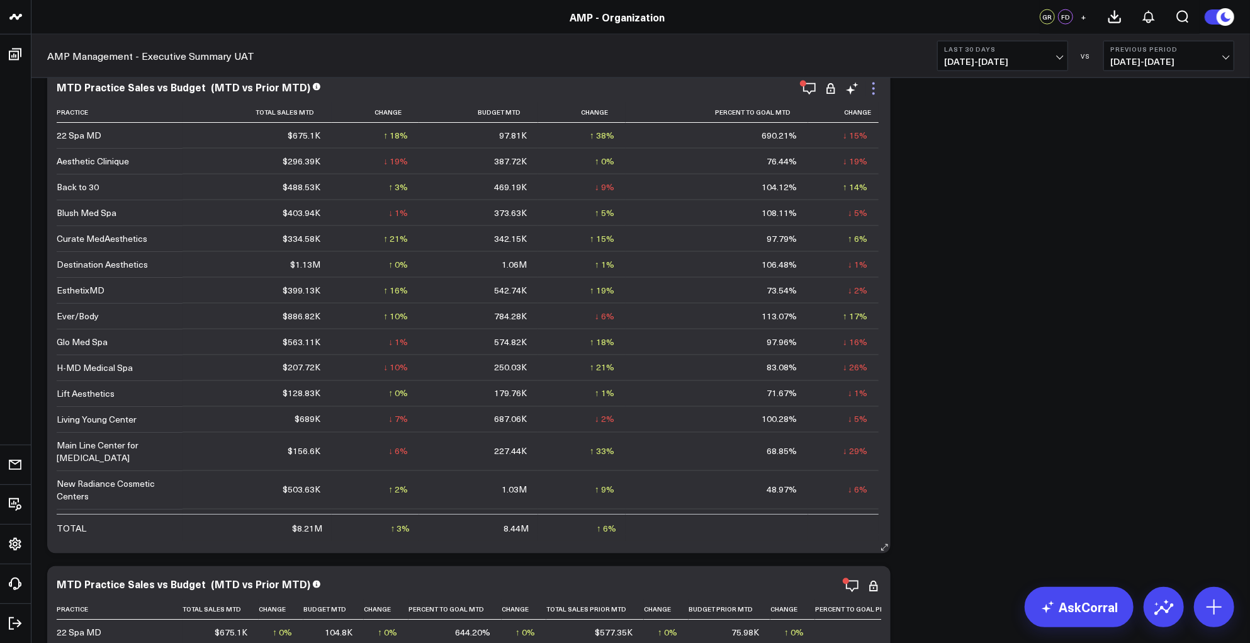
click at [874, 88] on icon at bounding box center [873, 88] width 3 height 3
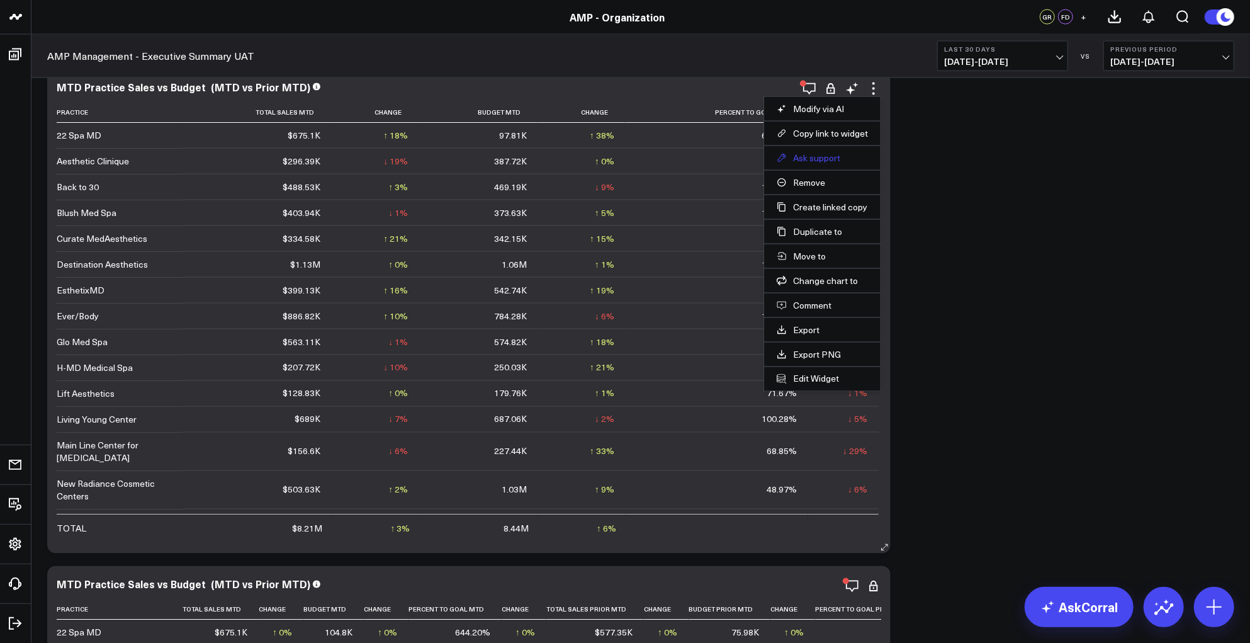
click at [811, 155] on button "Ask support" at bounding box center [822, 157] width 91 height 11
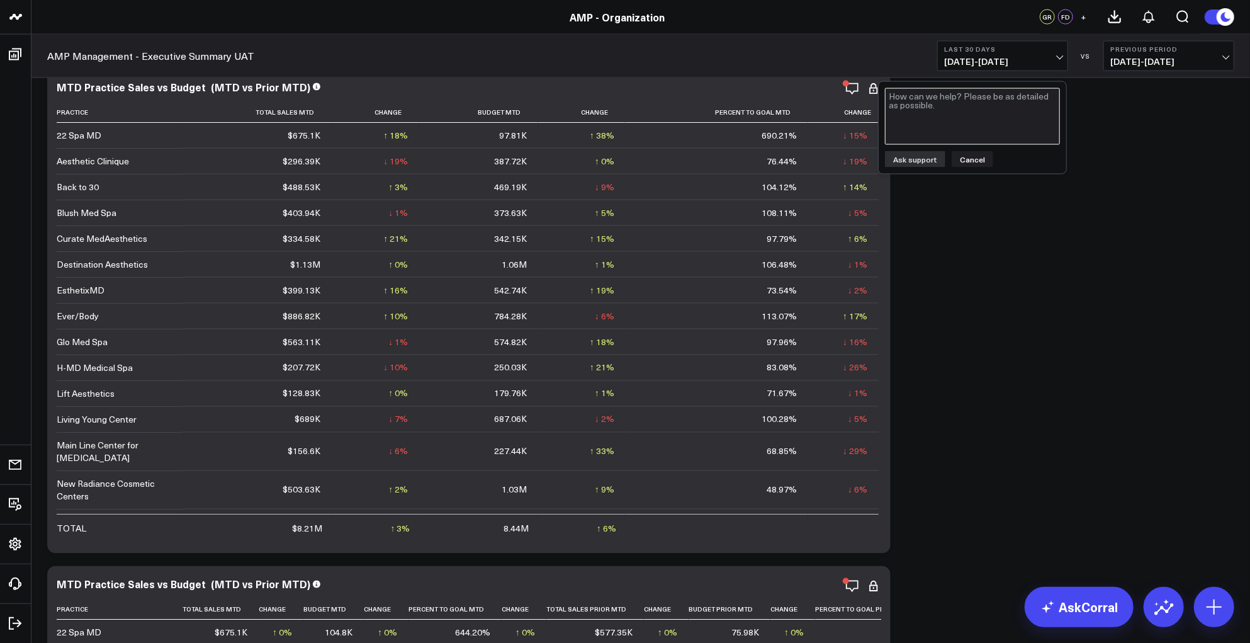
click at [928, 118] on textarea at bounding box center [972, 116] width 175 height 57
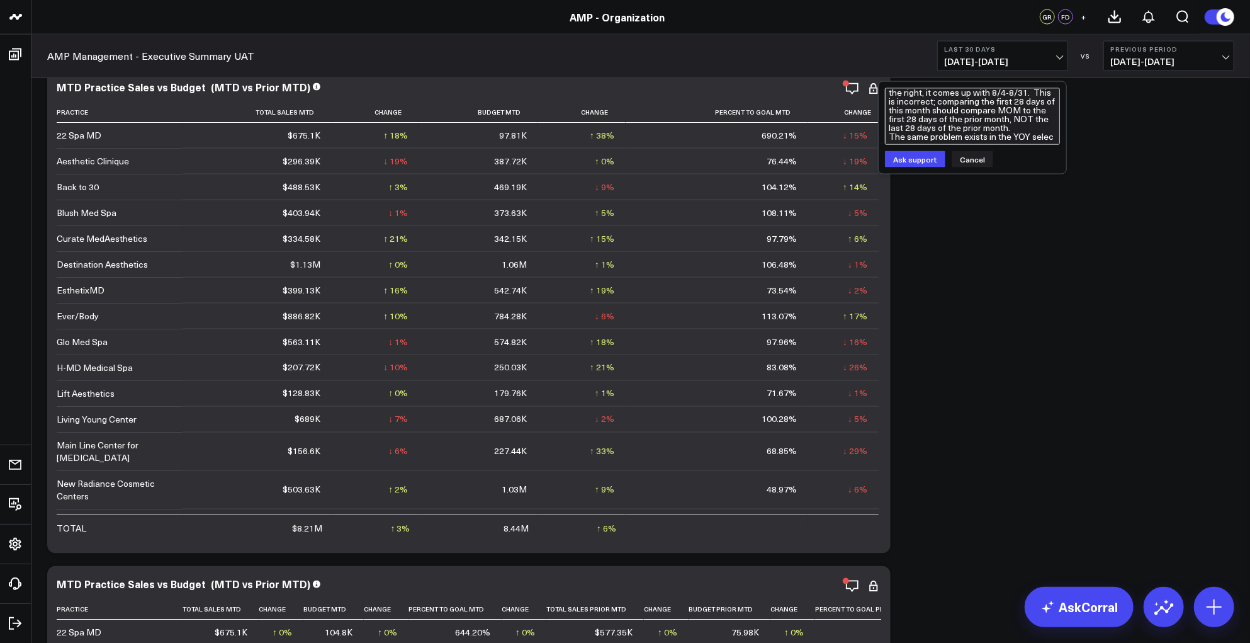
scroll to position [72, 0]
type textarea "Reporting a Widget Date Settings bug: In tables where comparison is allowed, us…"
click at [901, 159] on button "Ask support" at bounding box center [915, 159] width 60 height 16
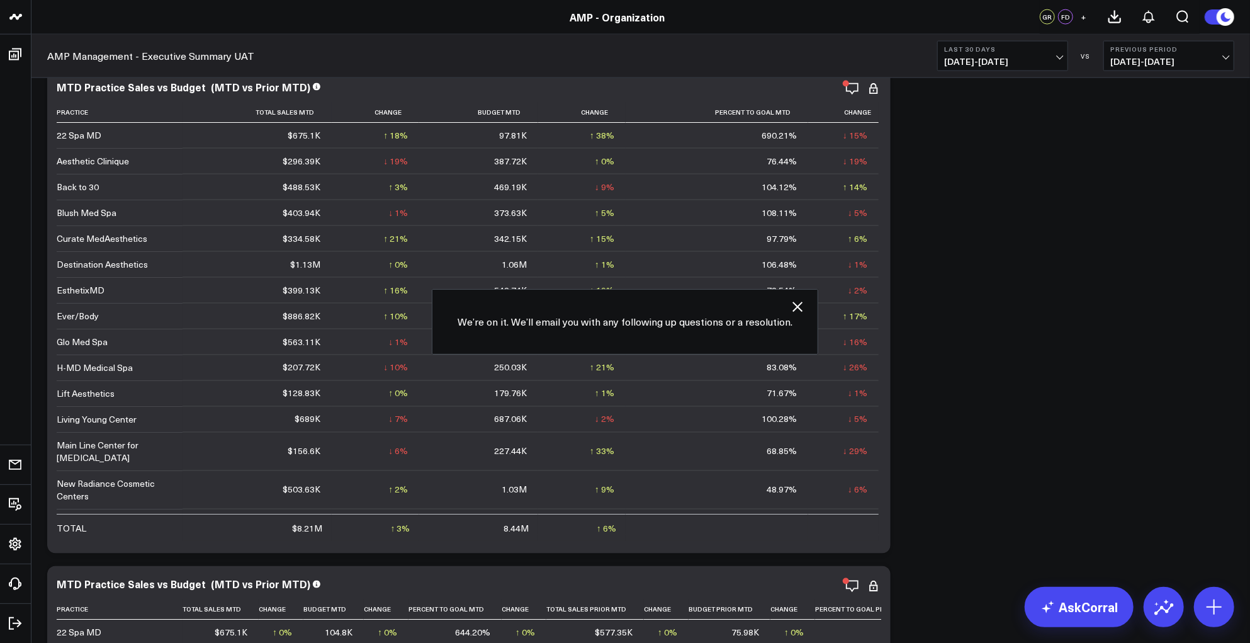
click at [797, 302] on icon "button" at bounding box center [797, 306] width 15 height 15
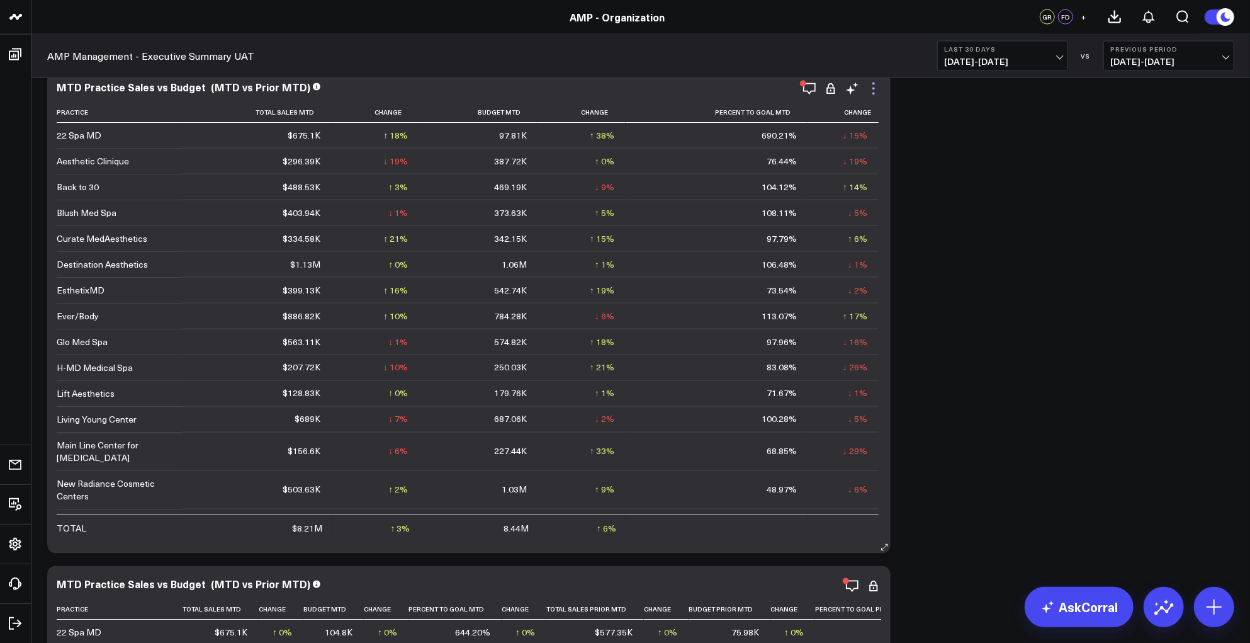
click at [872, 84] on icon at bounding box center [873, 88] width 15 height 15
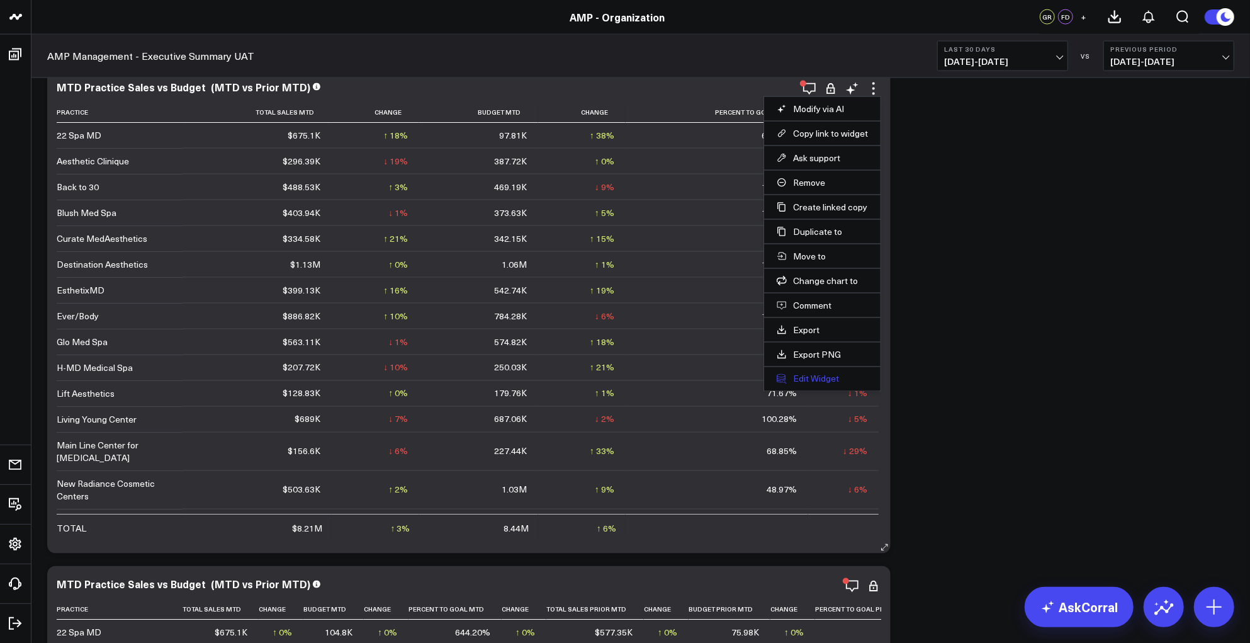
click at [806, 376] on button "Edit Widget" at bounding box center [822, 378] width 91 height 11
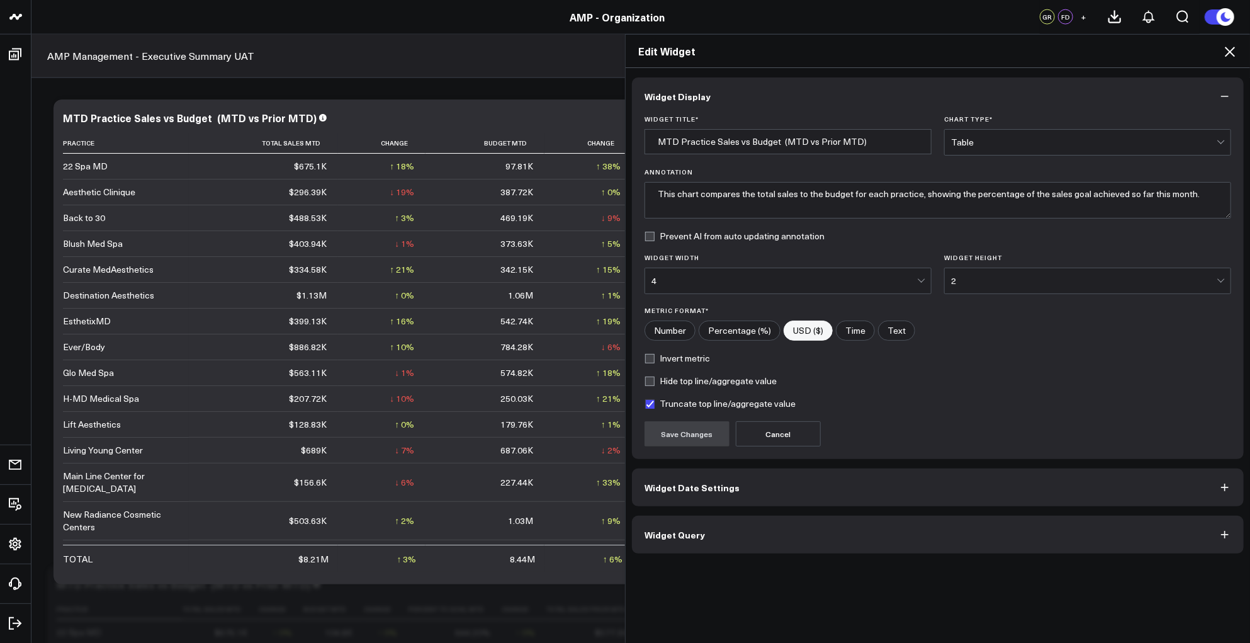
click at [753, 487] on button "Widget Date Settings" at bounding box center [938, 487] width 612 height 38
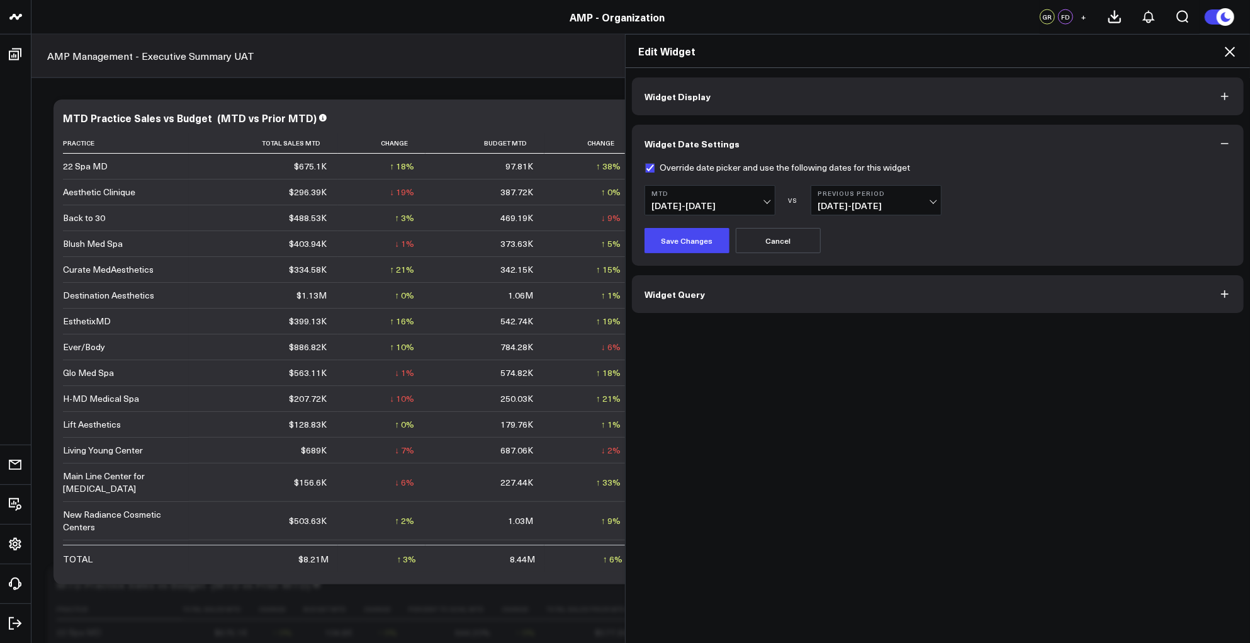
click at [774, 298] on button "Widget Query" at bounding box center [938, 294] width 612 height 38
